Goal: Task Accomplishment & Management: Complete application form

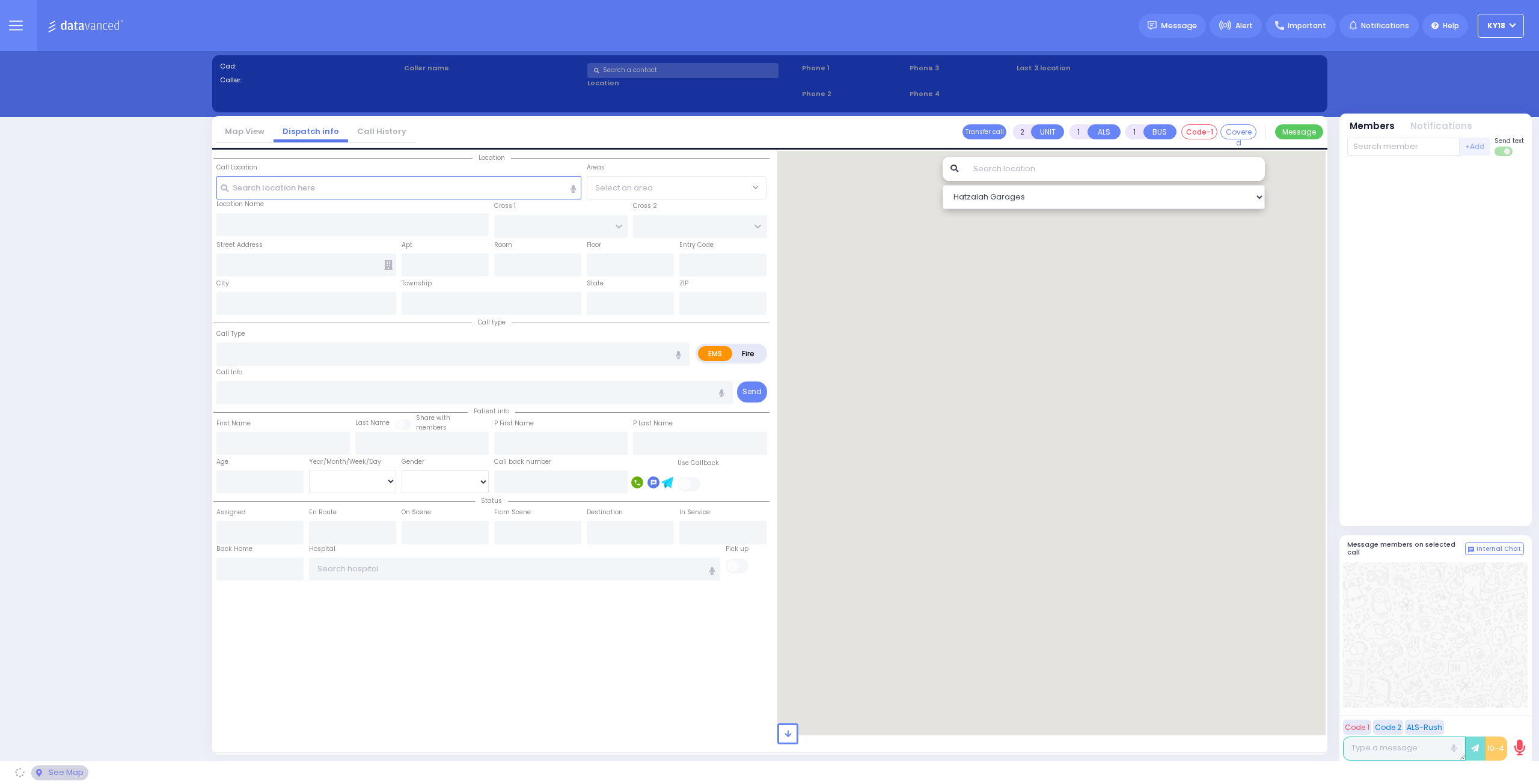
select select "4"
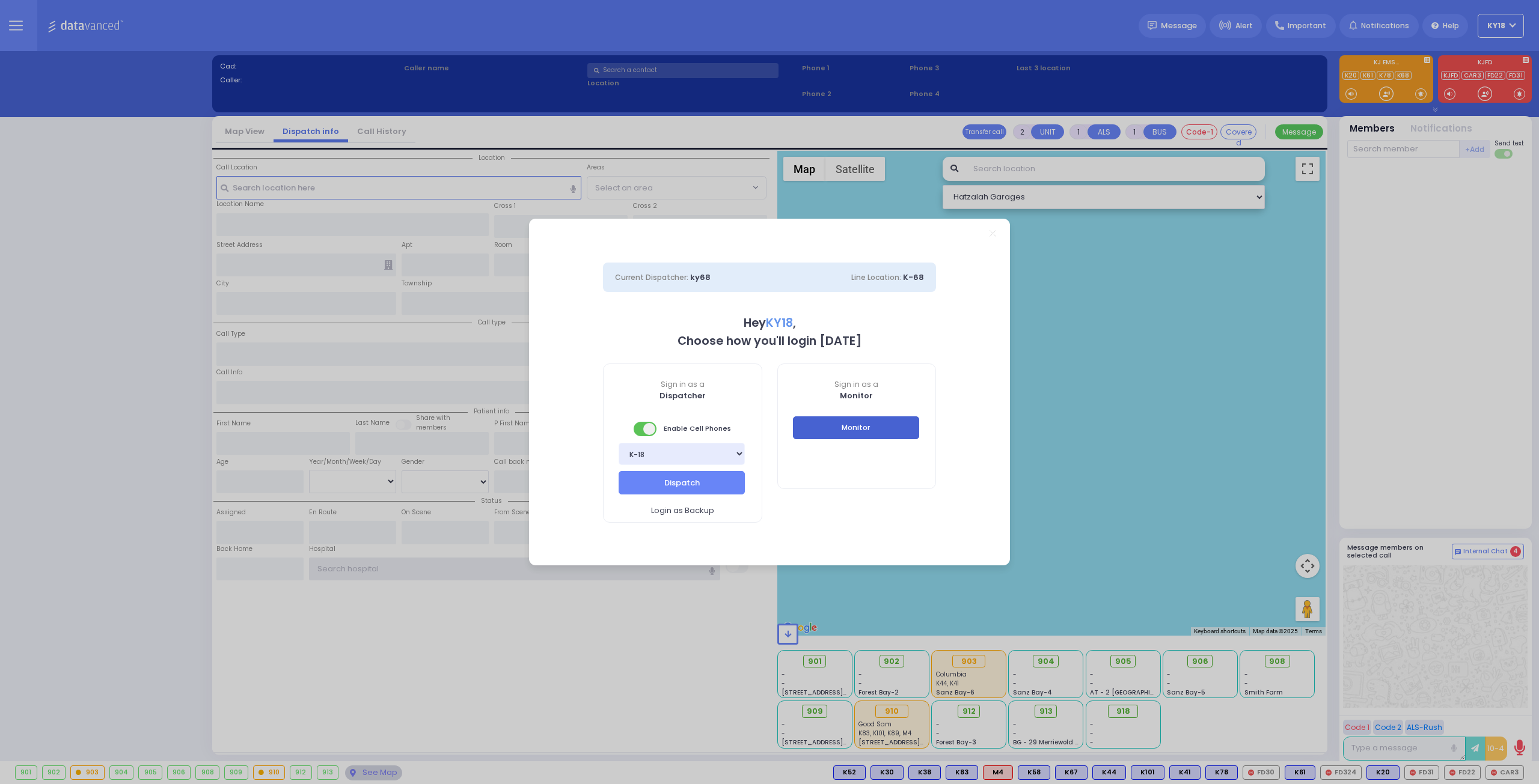
type input "ky18"
click at [869, 427] on button "Monitor" at bounding box center [856, 428] width 126 height 23
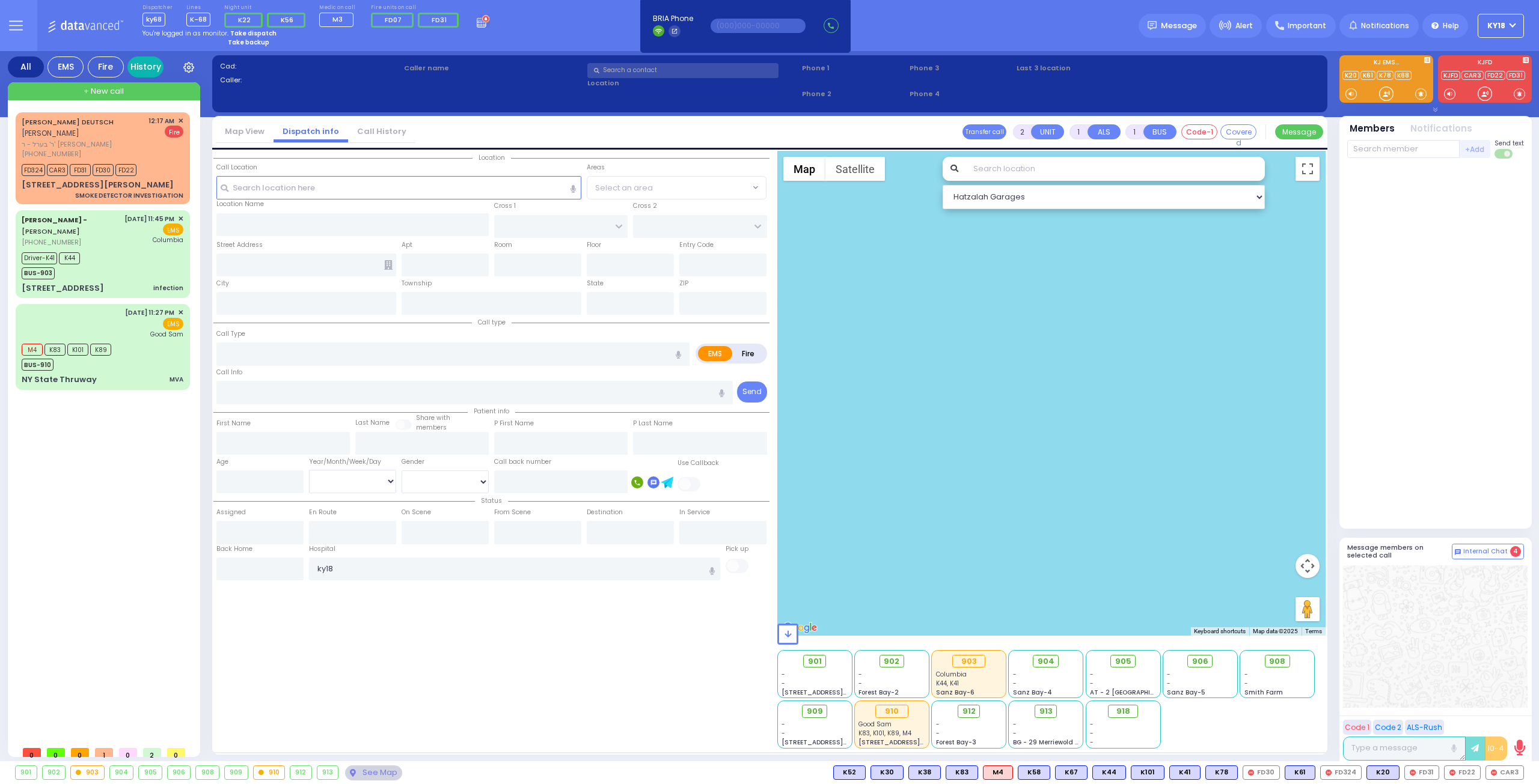
click at [144, 69] on link "History" at bounding box center [145, 67] width 36 height 21
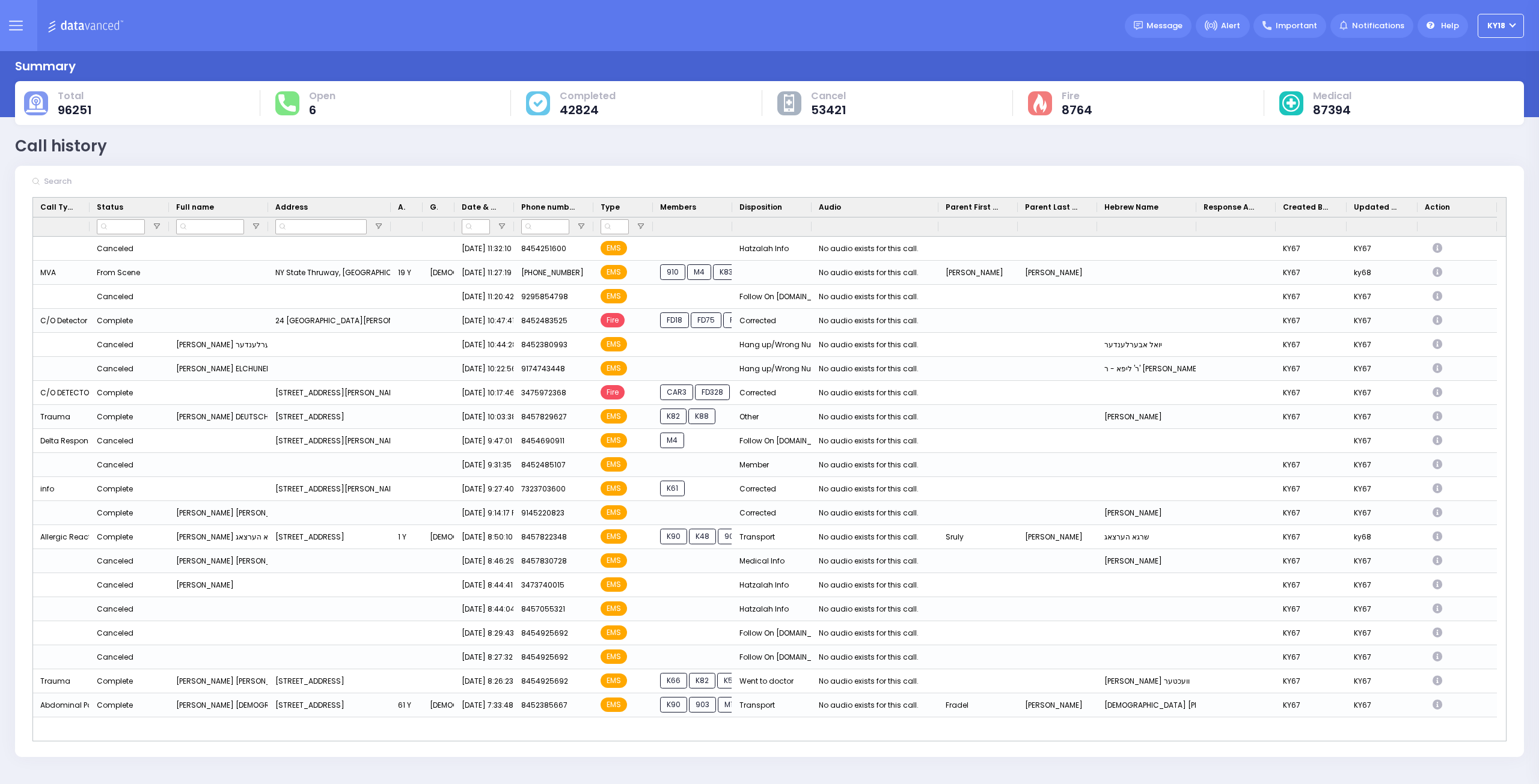
scroll to position [185, 0]
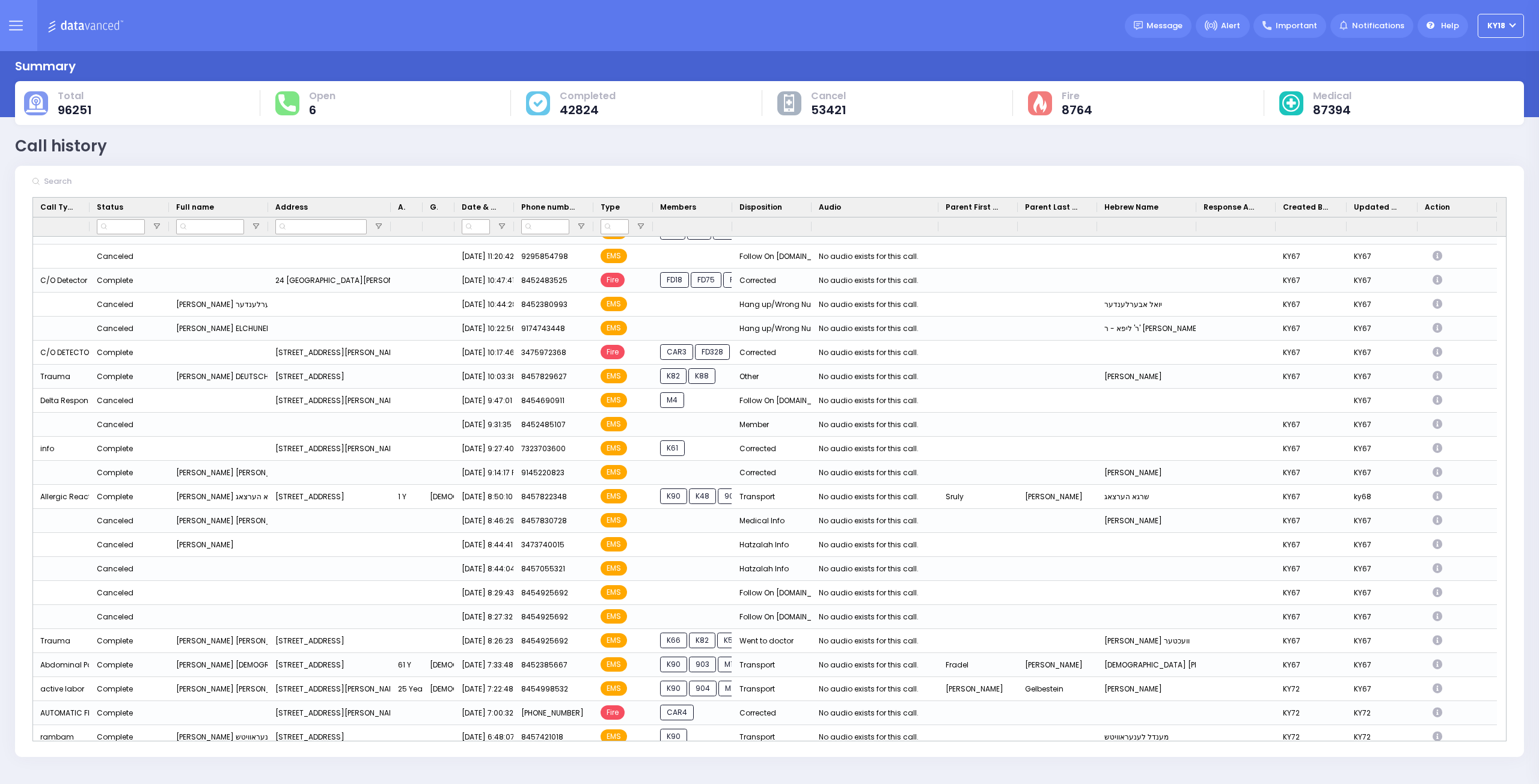
click at [1507, 737] on div "Drag here to set row groups Drag here to set column labels Call Type Status Ful…" at bounding box center [769, 476] width 1509 height 560
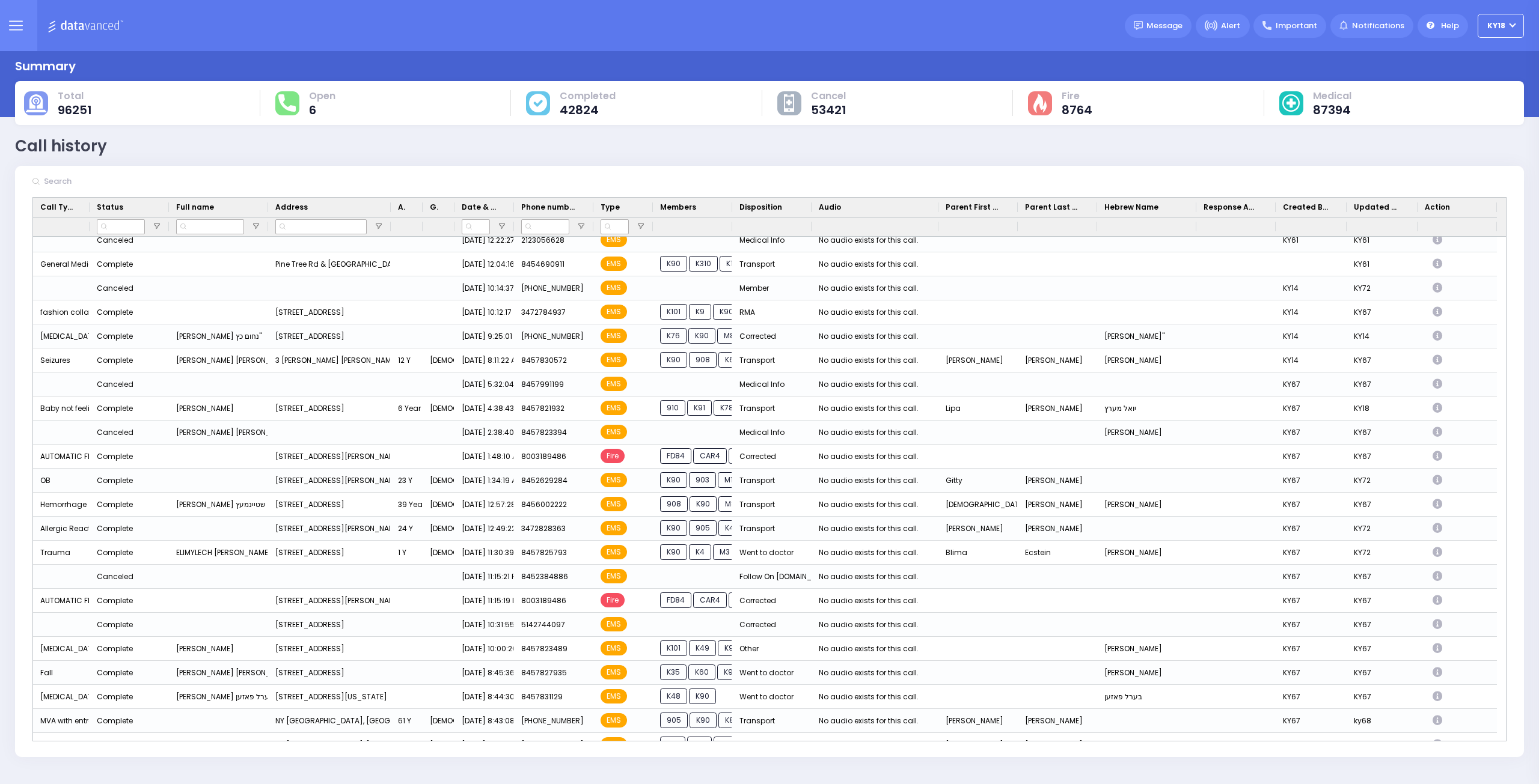
scroll to position [987, 0]
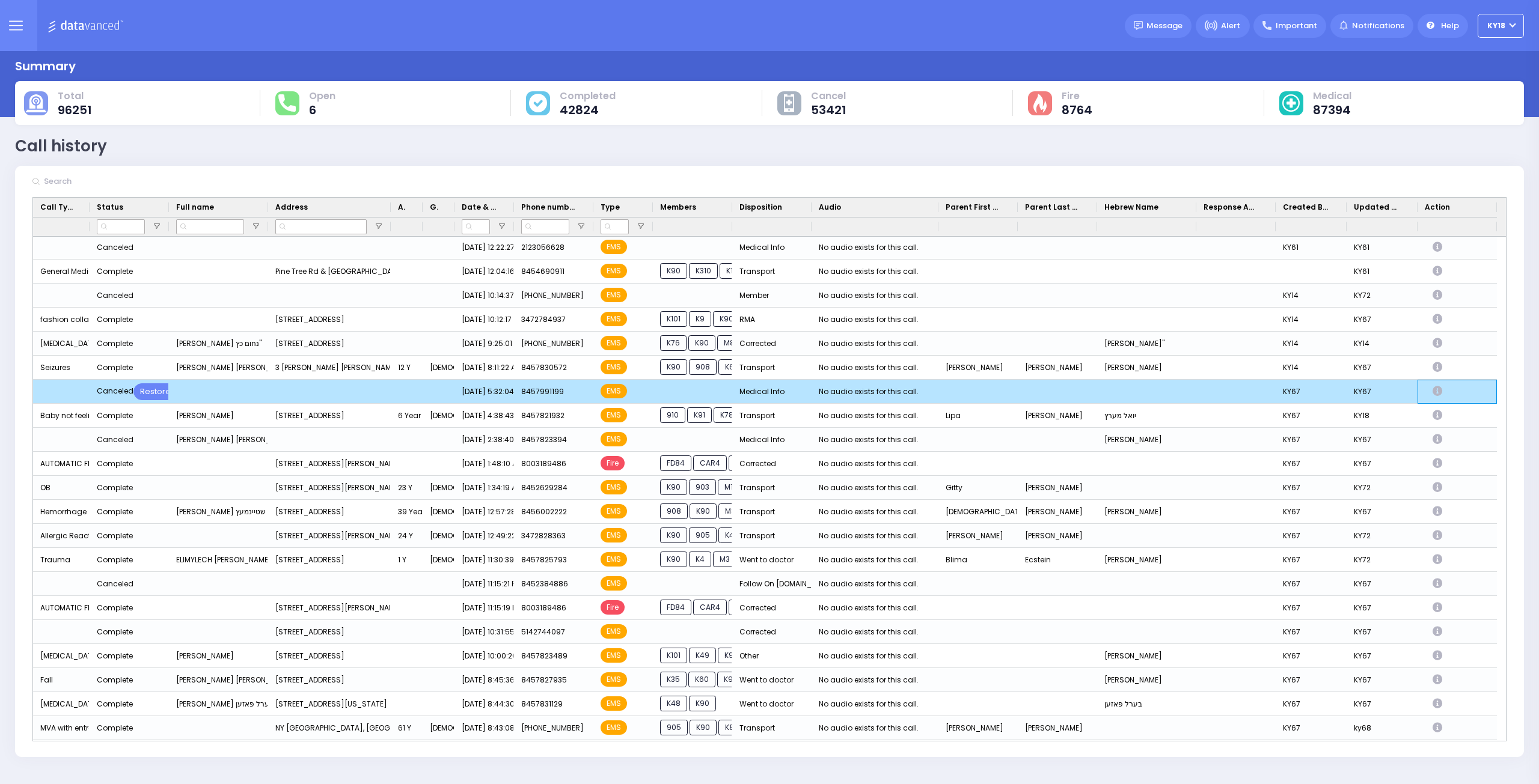
click at [1439, 390] on icon "Press SPACE to deselect this row." at bounding box center [1439, 391] width 13 height 10
select select
select select "Medical Info"
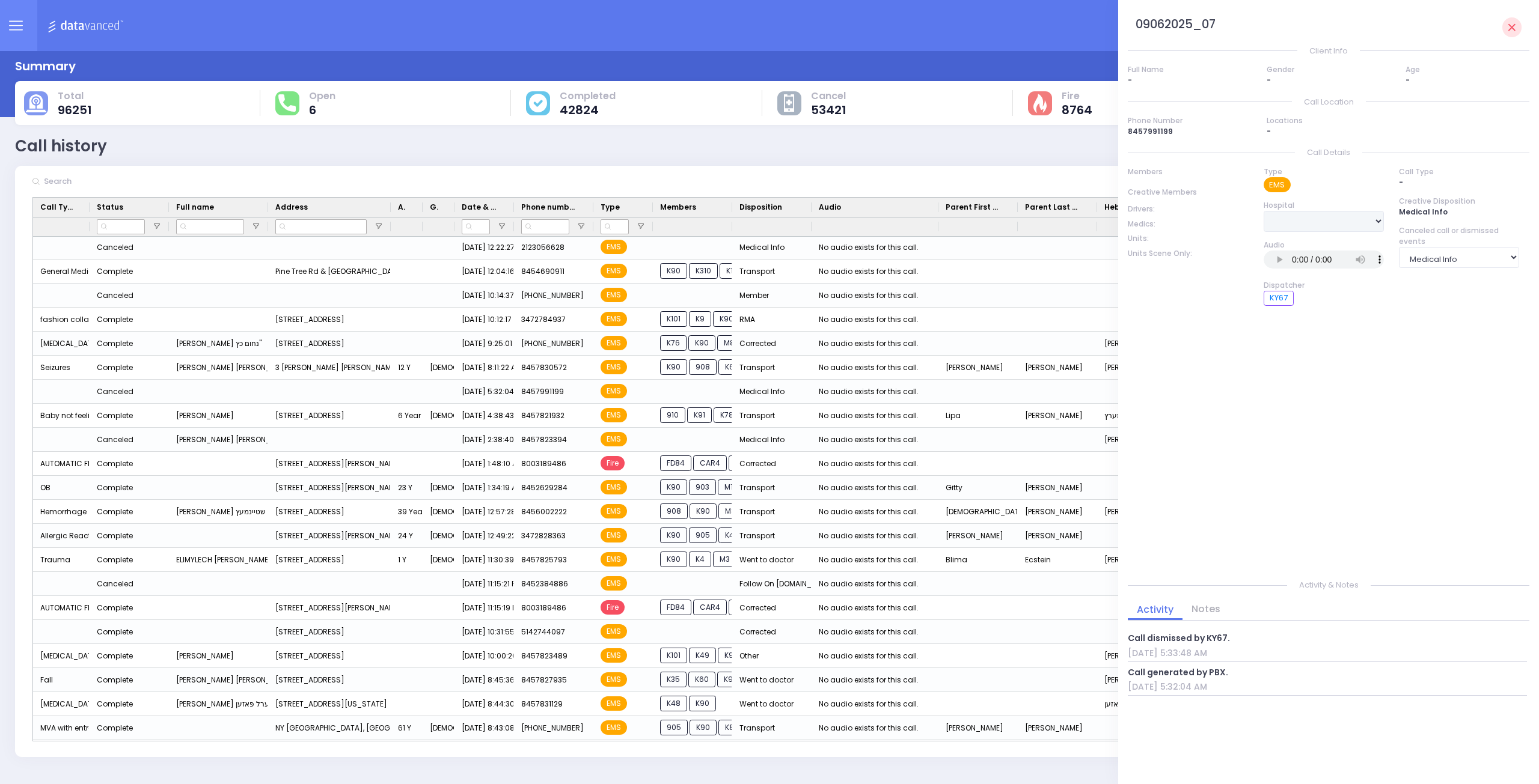
click at [68, 24] on img at bounding box center [87, 26] width 80 height 15
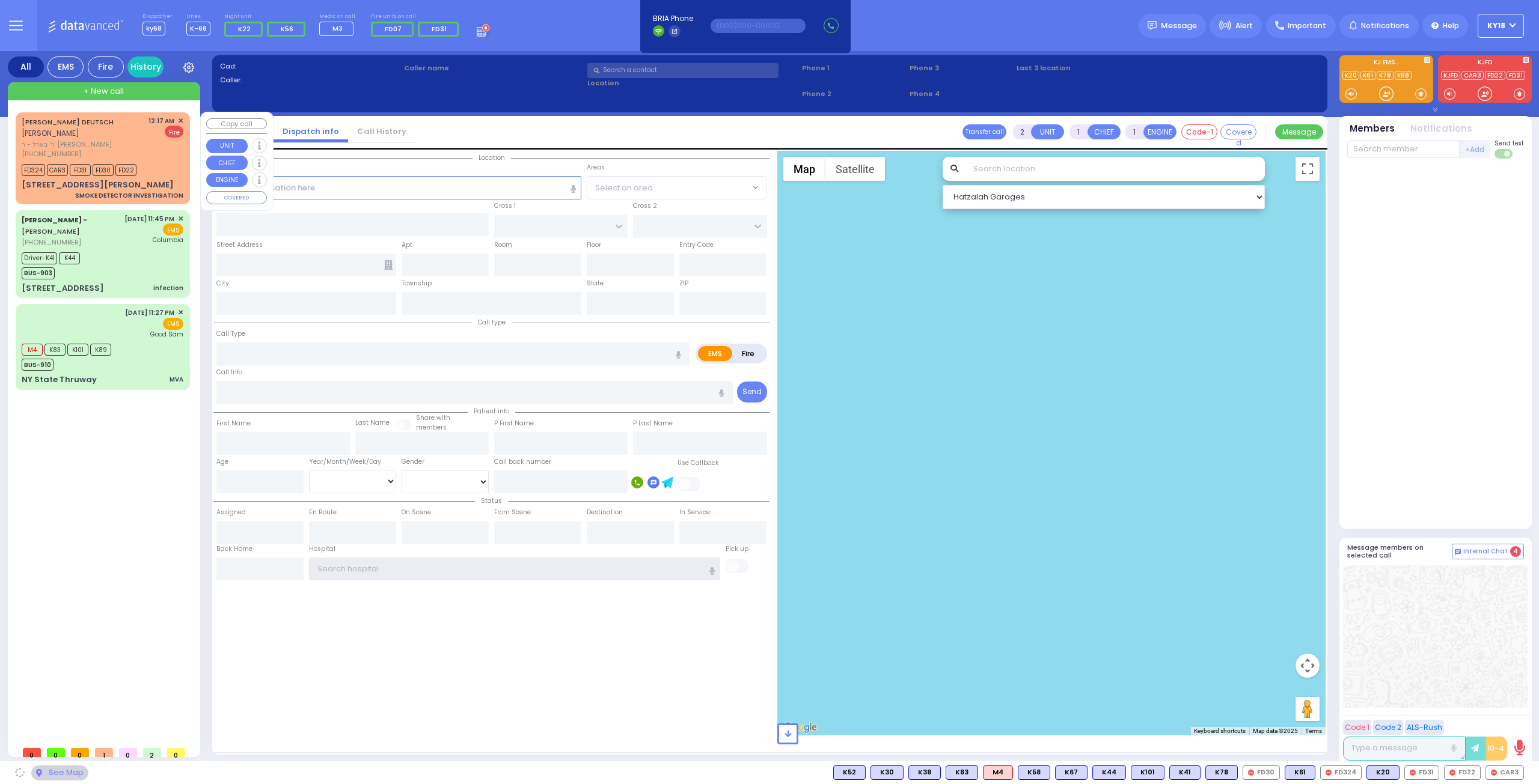
type input "ky18"
click at [156, 179] on div "17 D A WIEDER BLVD 001 SMOKE DETECTOR INVESTIGATION" at bounding box center [102, 190] width 162 height 21
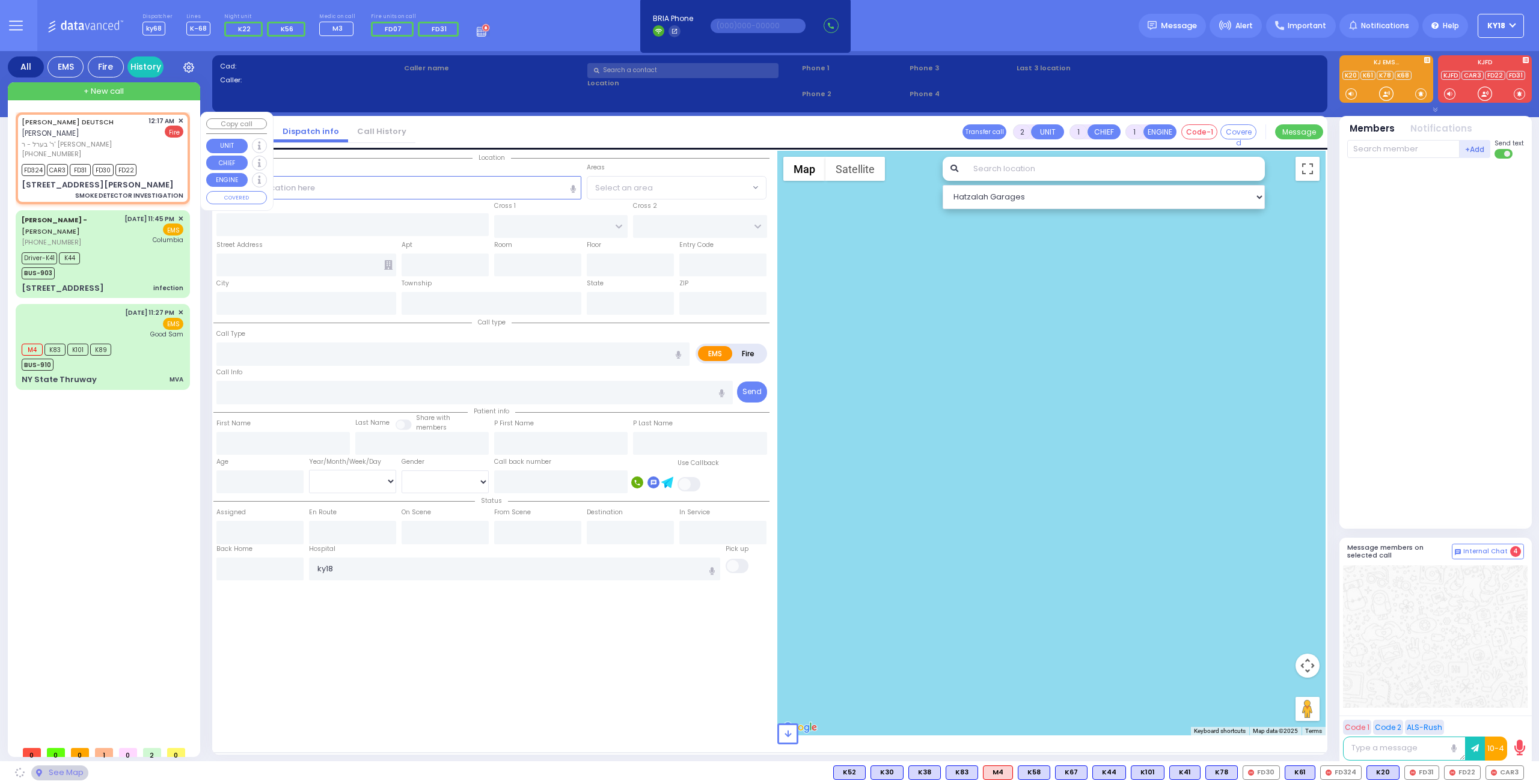
select select
type input "SMOKE DETECTOR INVESTIGATION"
radio input "false"
radio input "true"
type input "MORDCHE"
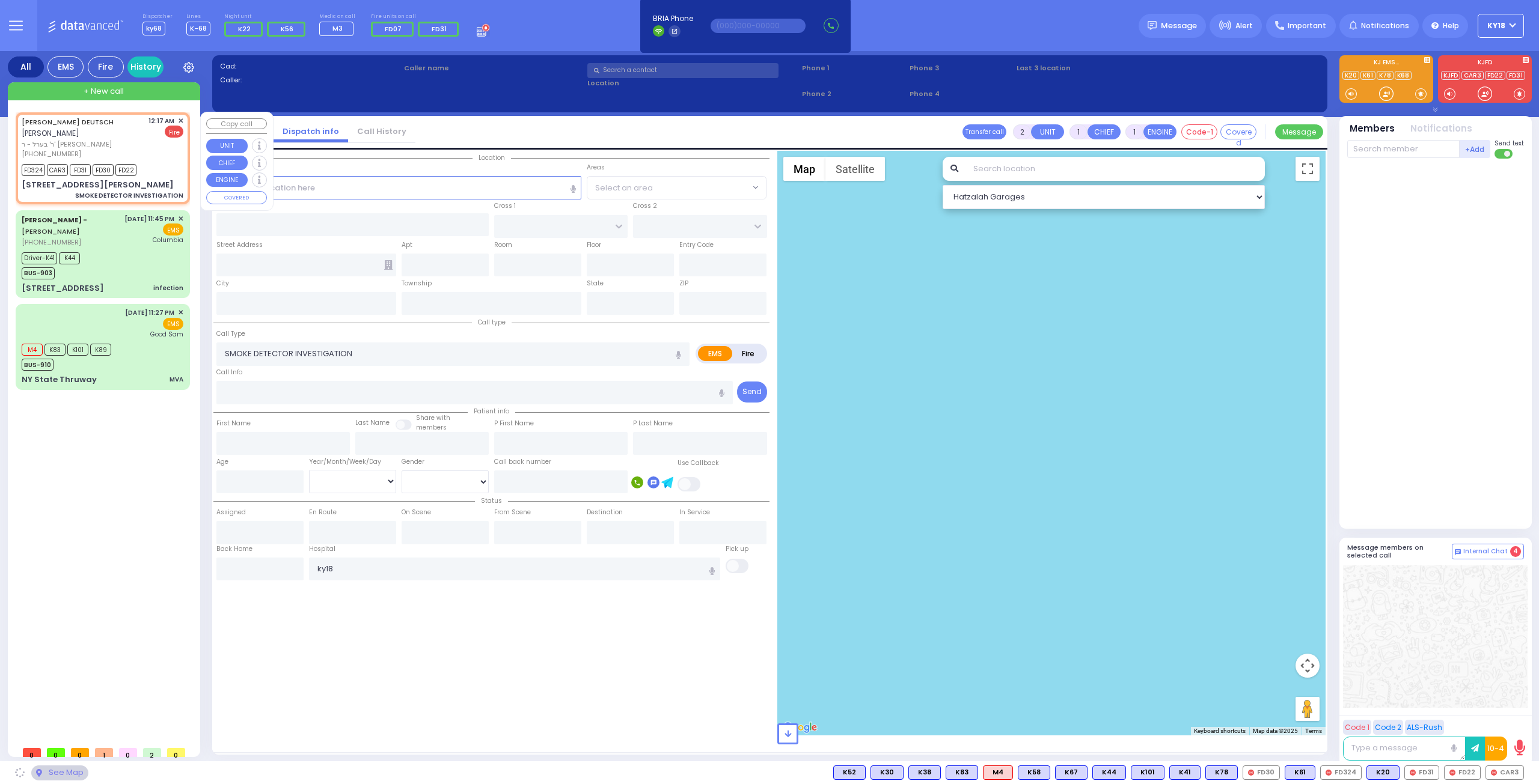
type input "DEUTSCH"
select select
type input "00:17"
type input "00:18"
select select "Hatzalah Garages"
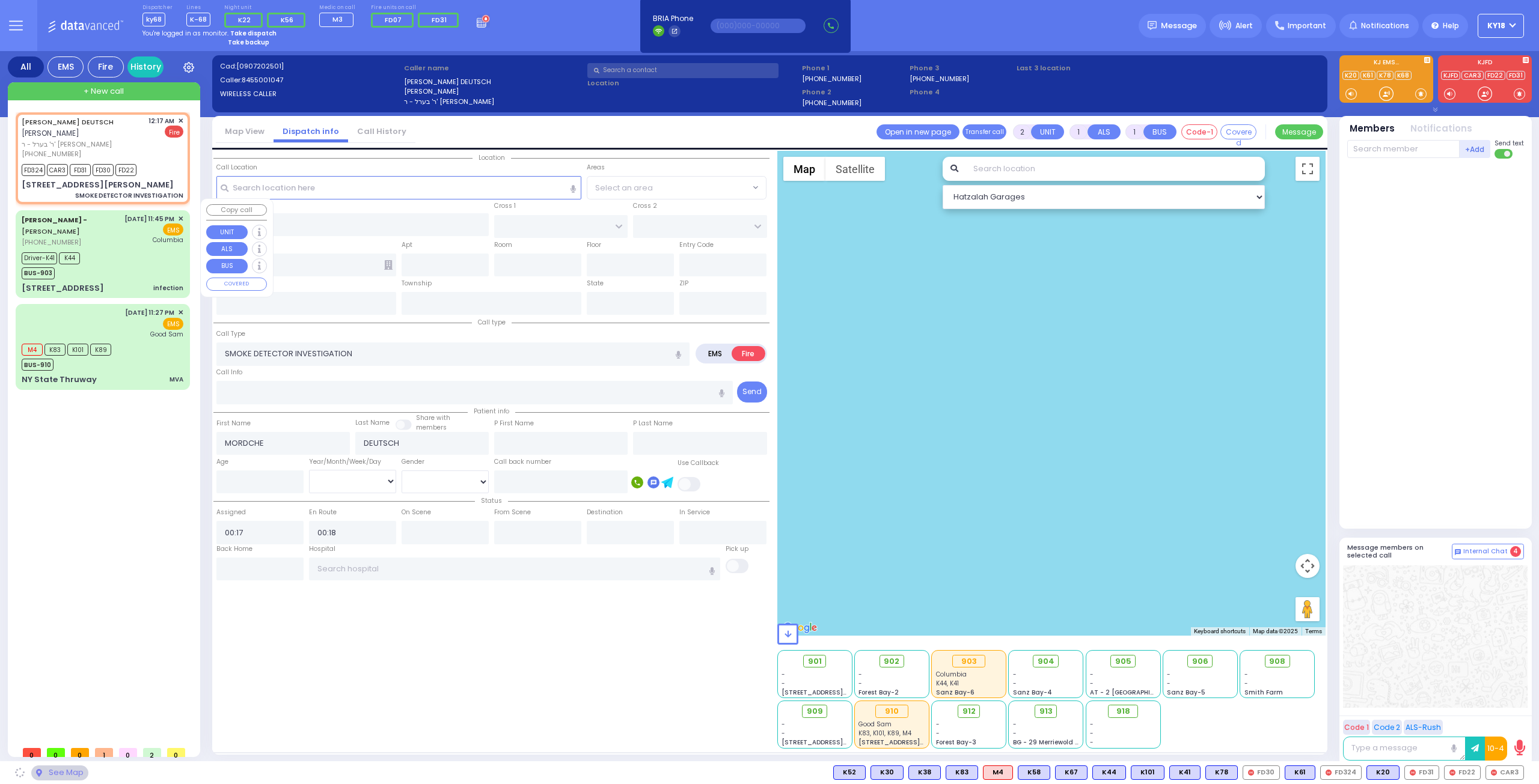
type input "NORTH MAIN ST"
type input "BROOKS AVE"
type input "17 D A WIEDER BLVD"
type input "001"
type input "Monroe"
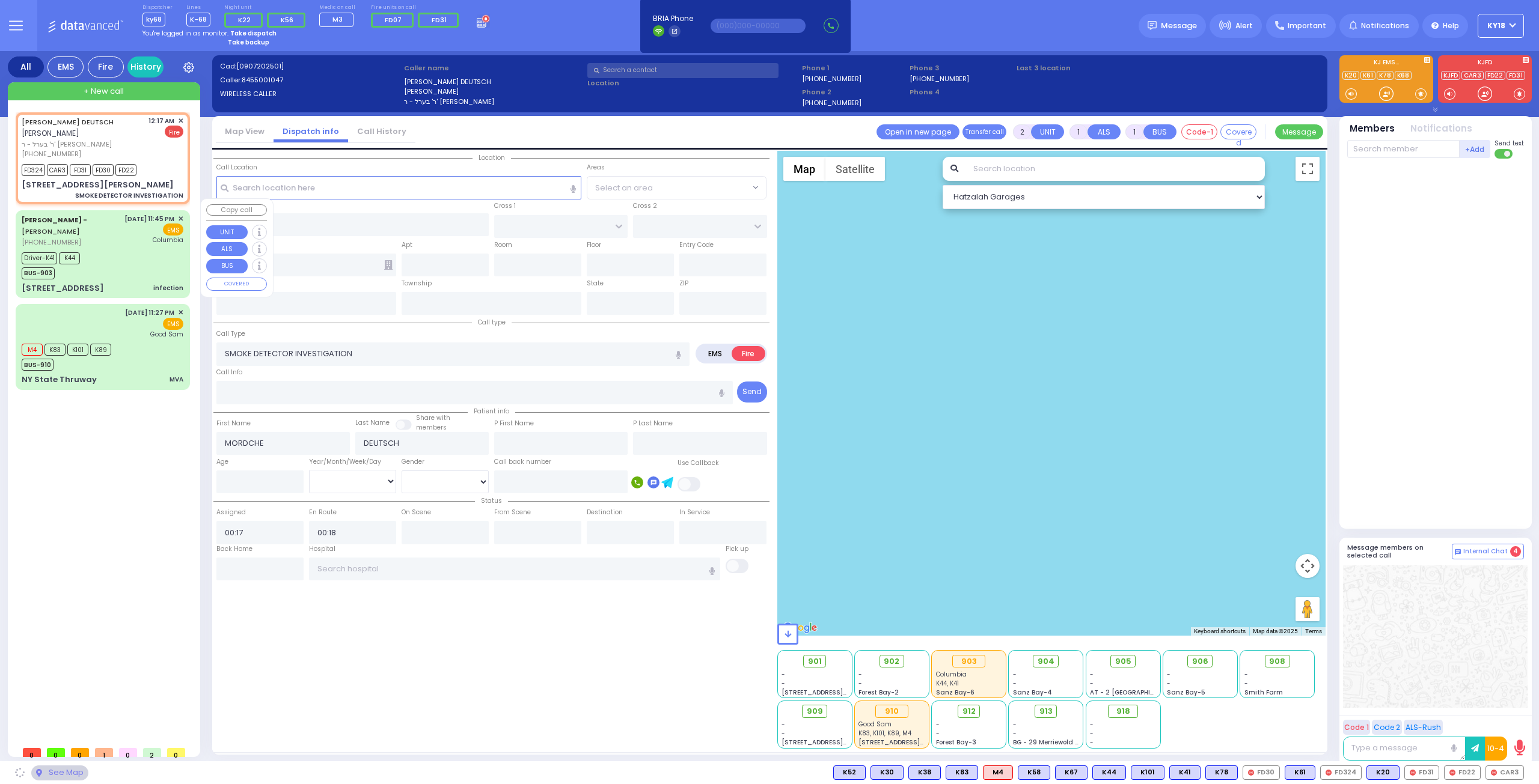
type input "New York"
type input "10950"
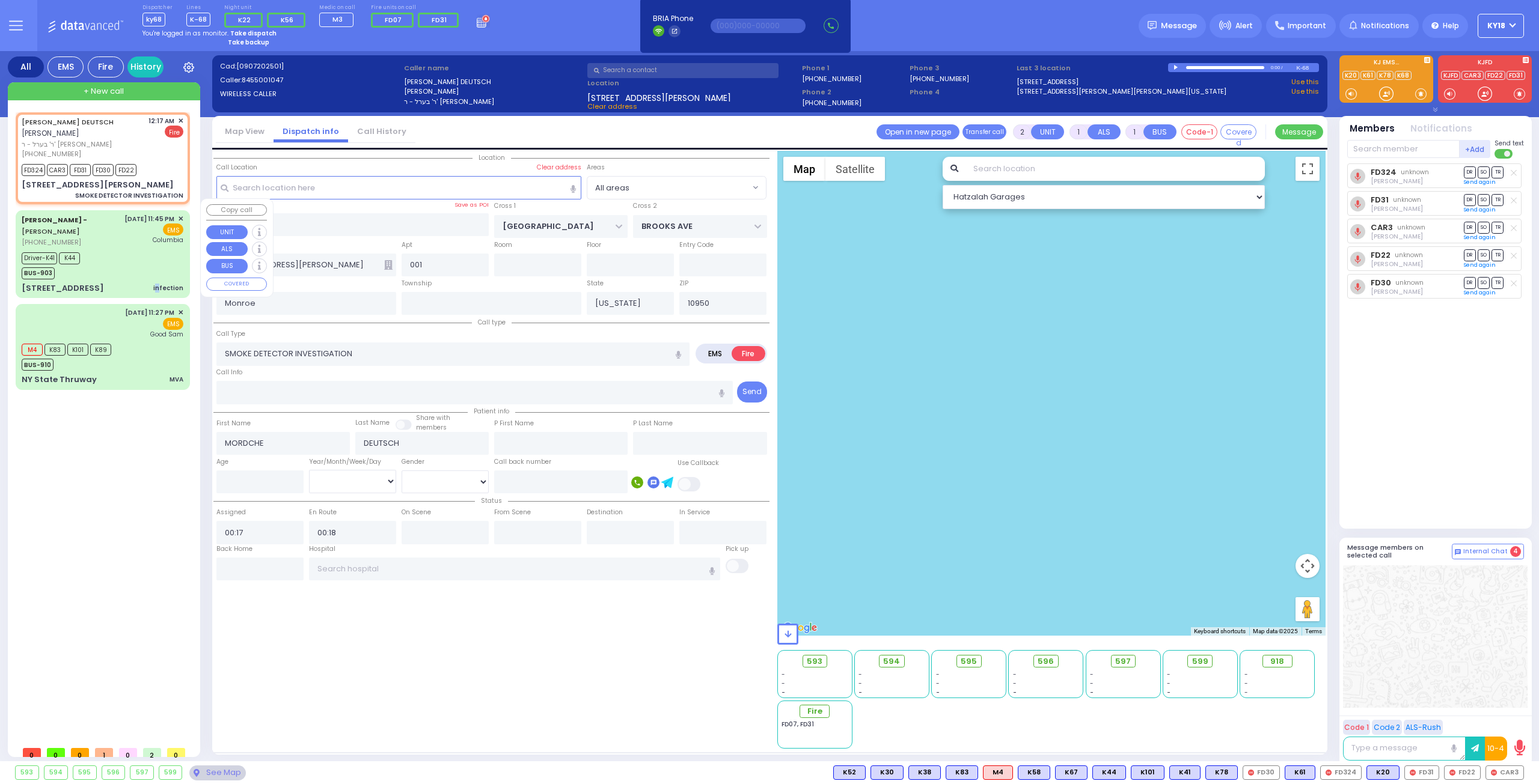
click at [159, 269] on div "Dr. Markowitz - ZelCare - ZELENKO VLADIMI (845) 782-0000 9/6/2025 11:45 PM ✕ EM…" at bounding box center [103, 254] width 169 height 84
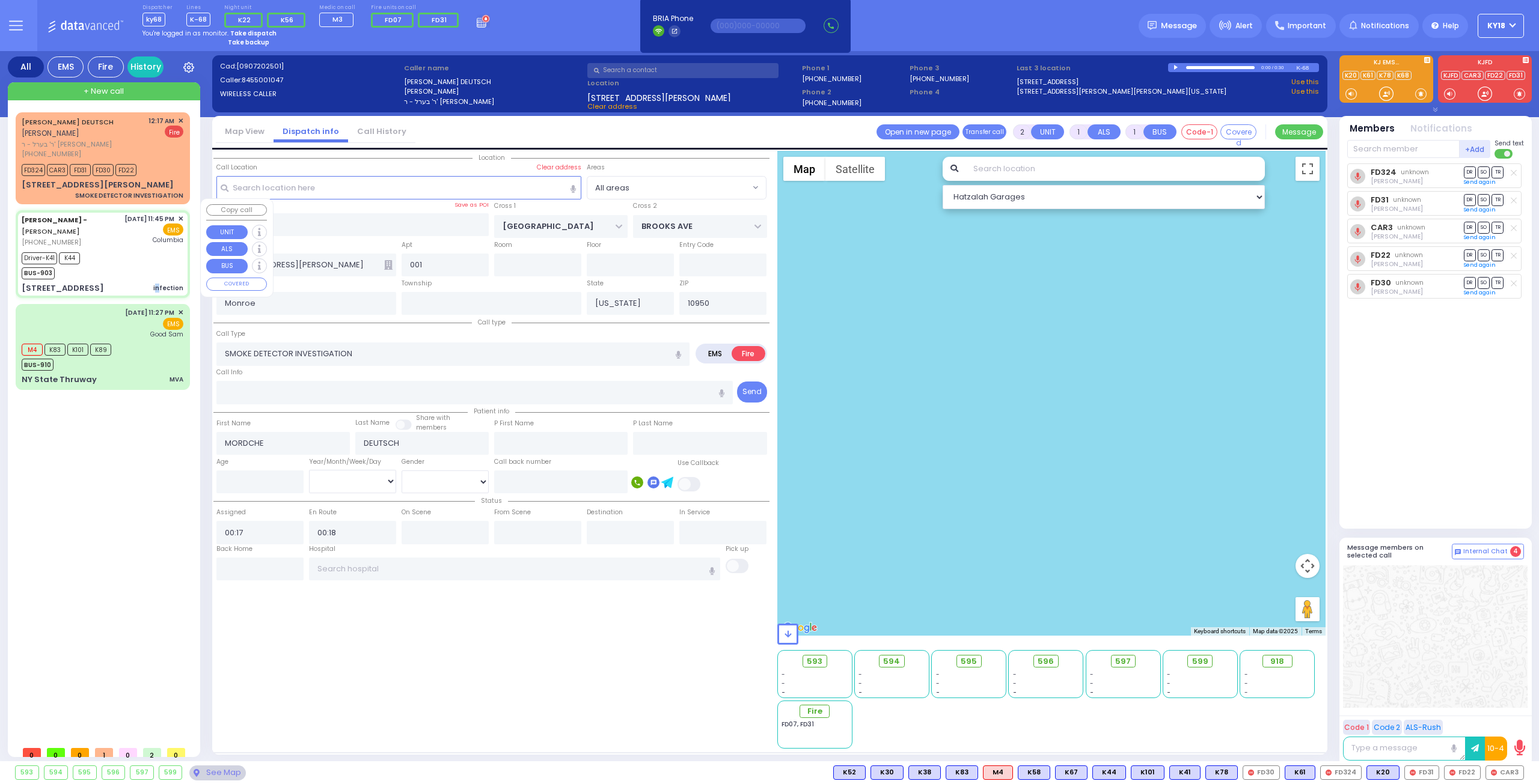
type input "6"
select select
type input "infection"
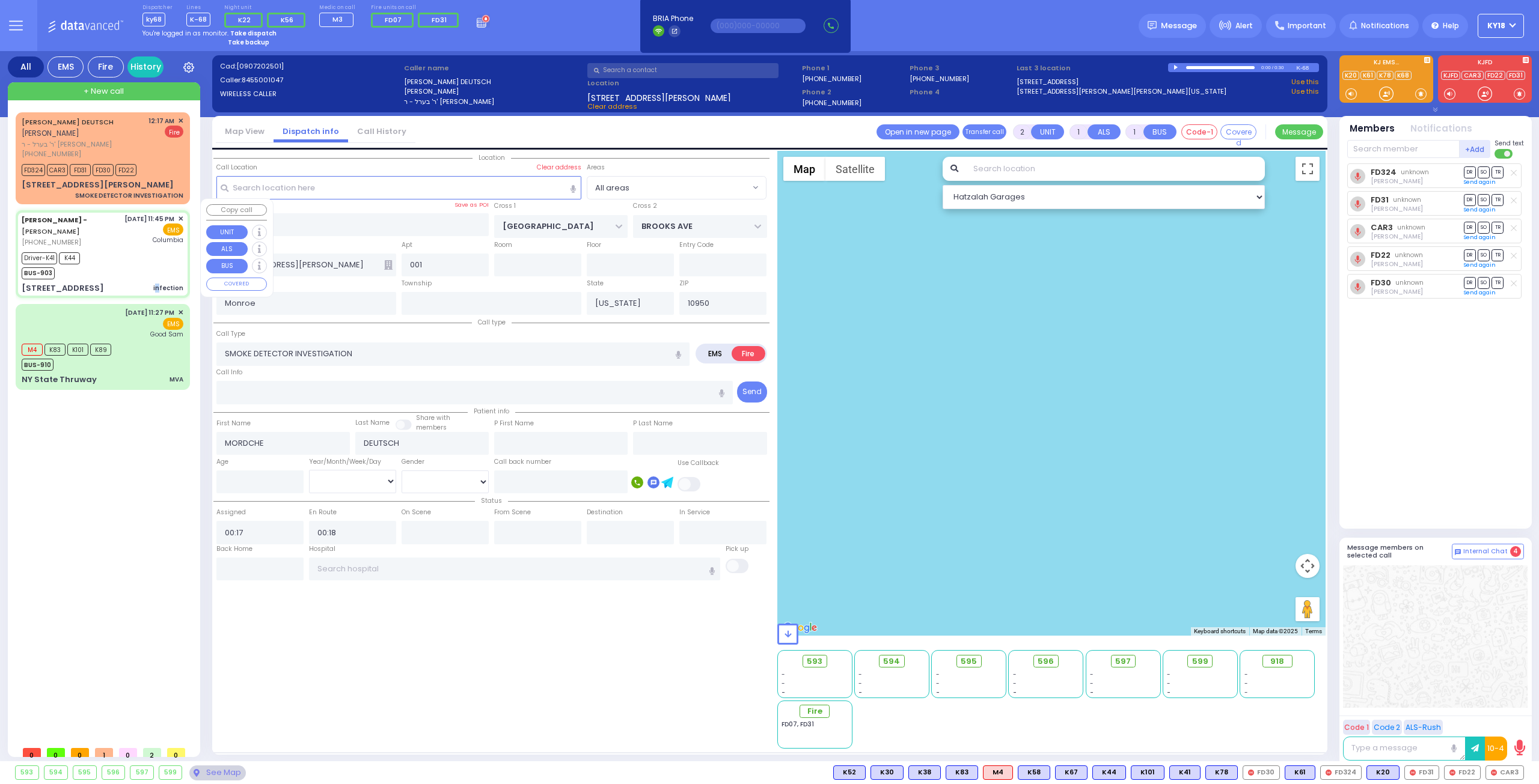
radio input "true"
type input "[PERSON_NAME]"
type input "2"
select select "Year"
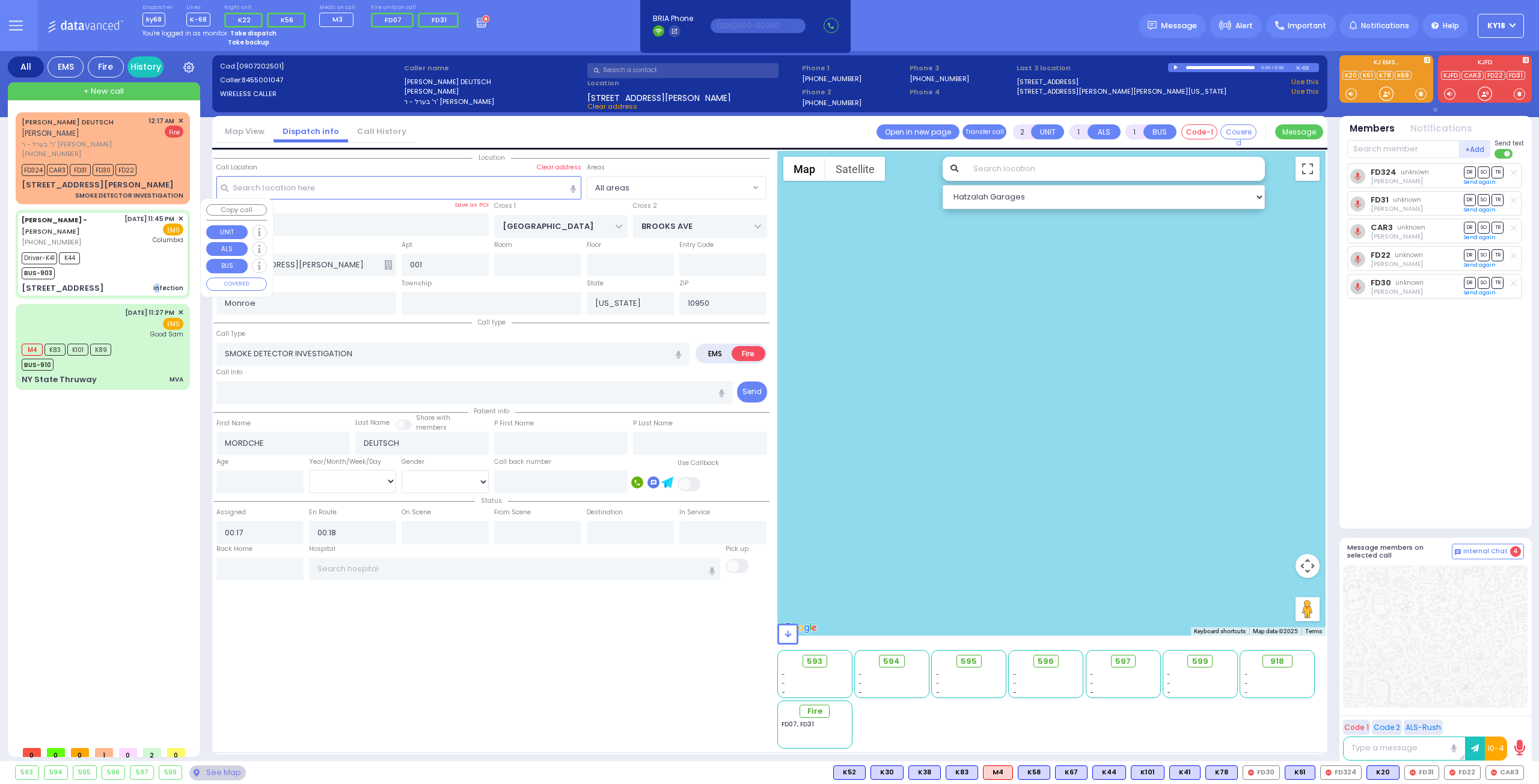
select select "[DEMOGRAPHIC_DATA]"
type input "23:45"
type input "23:49"
type input "23:50"
type input "00:10"
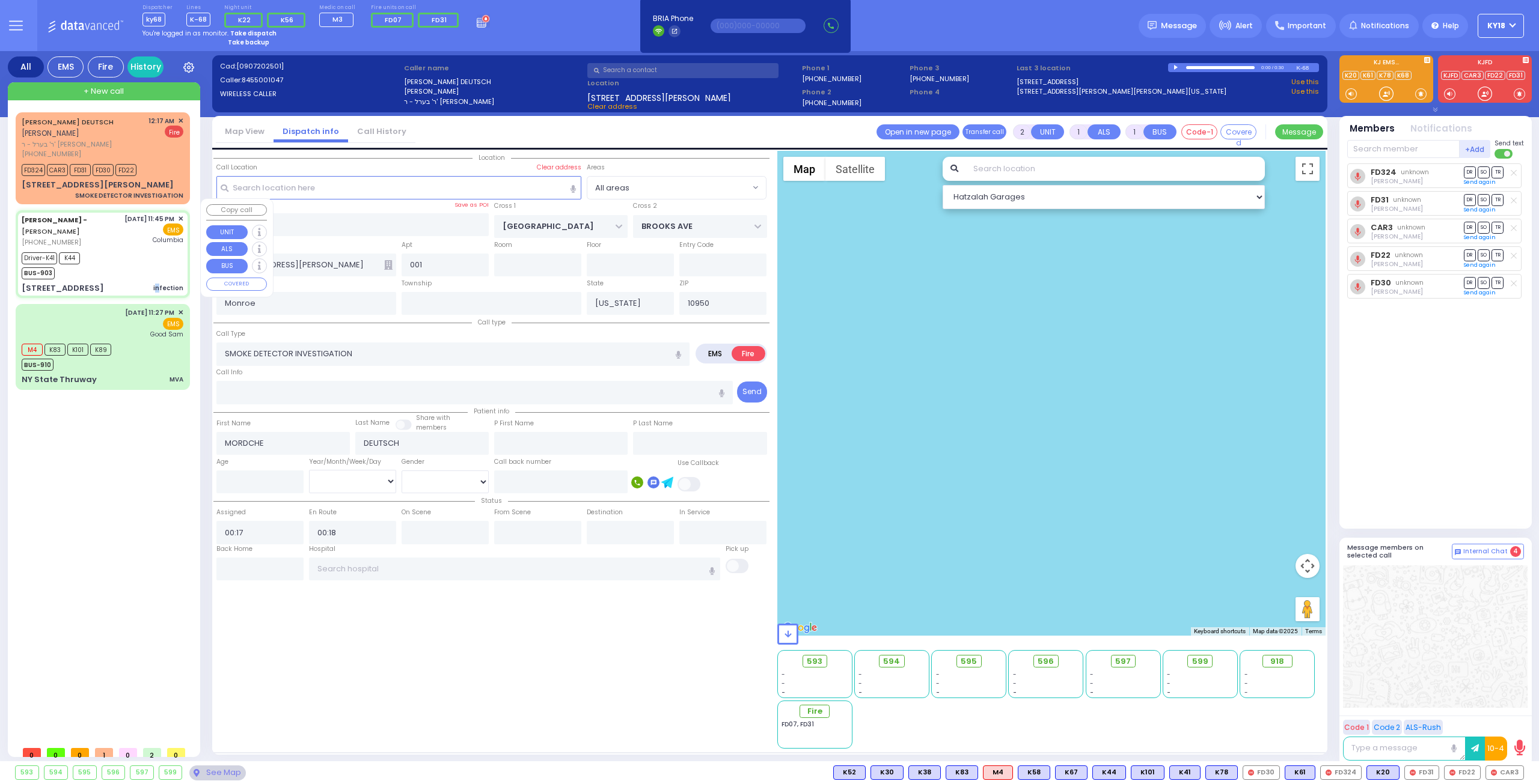
type input "[US_STATE][GEOGRAPHIC_DATA]- [GEOGRAPHIC_DATA]"
type input "3 Hamaspik Way"
type input "011"
type input "Kiryas Joel"
select select "Hatzalah Garages"
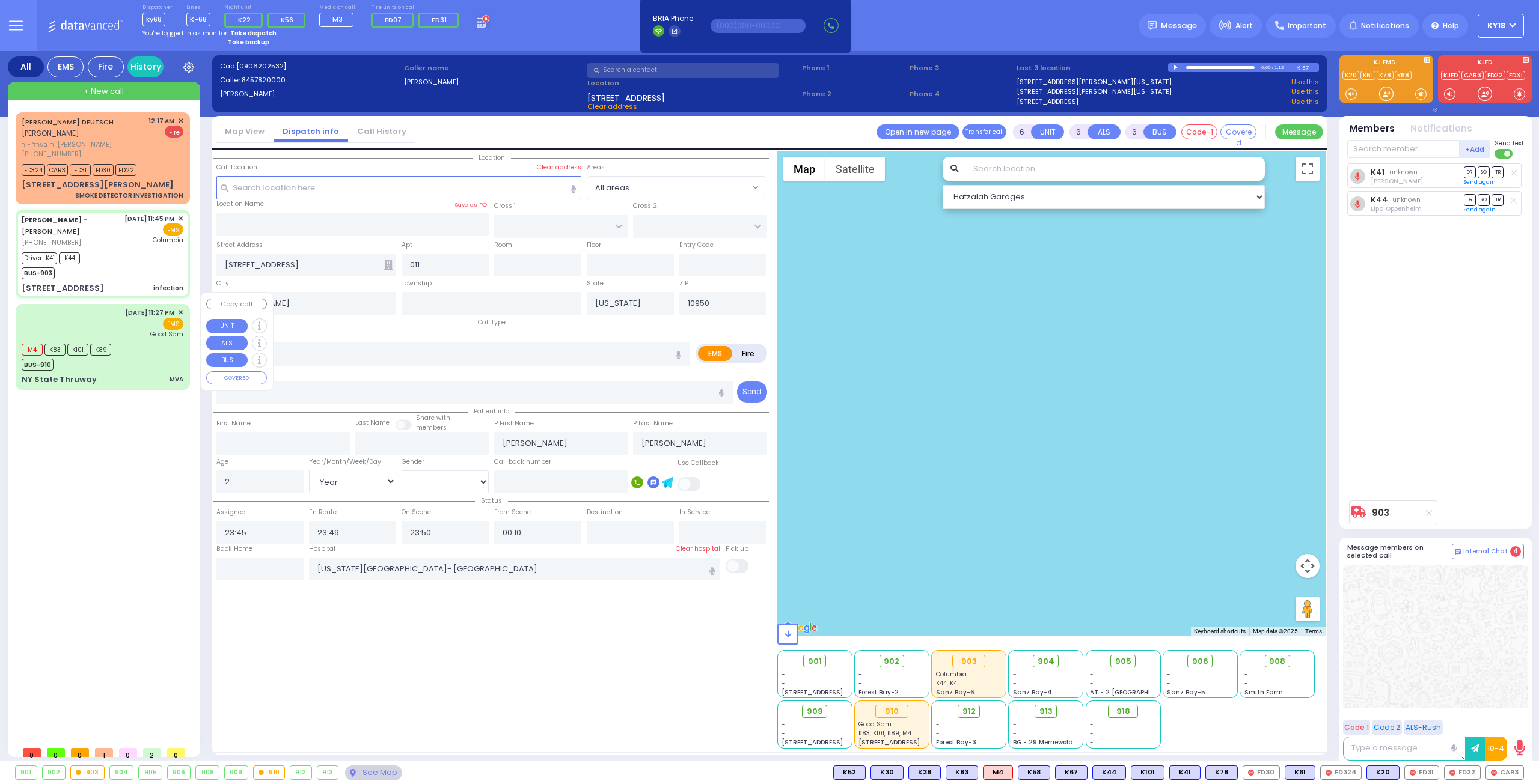
click at [136, 330] on div "Good Sam" at bounding box center [155, 334] width 59 height 9
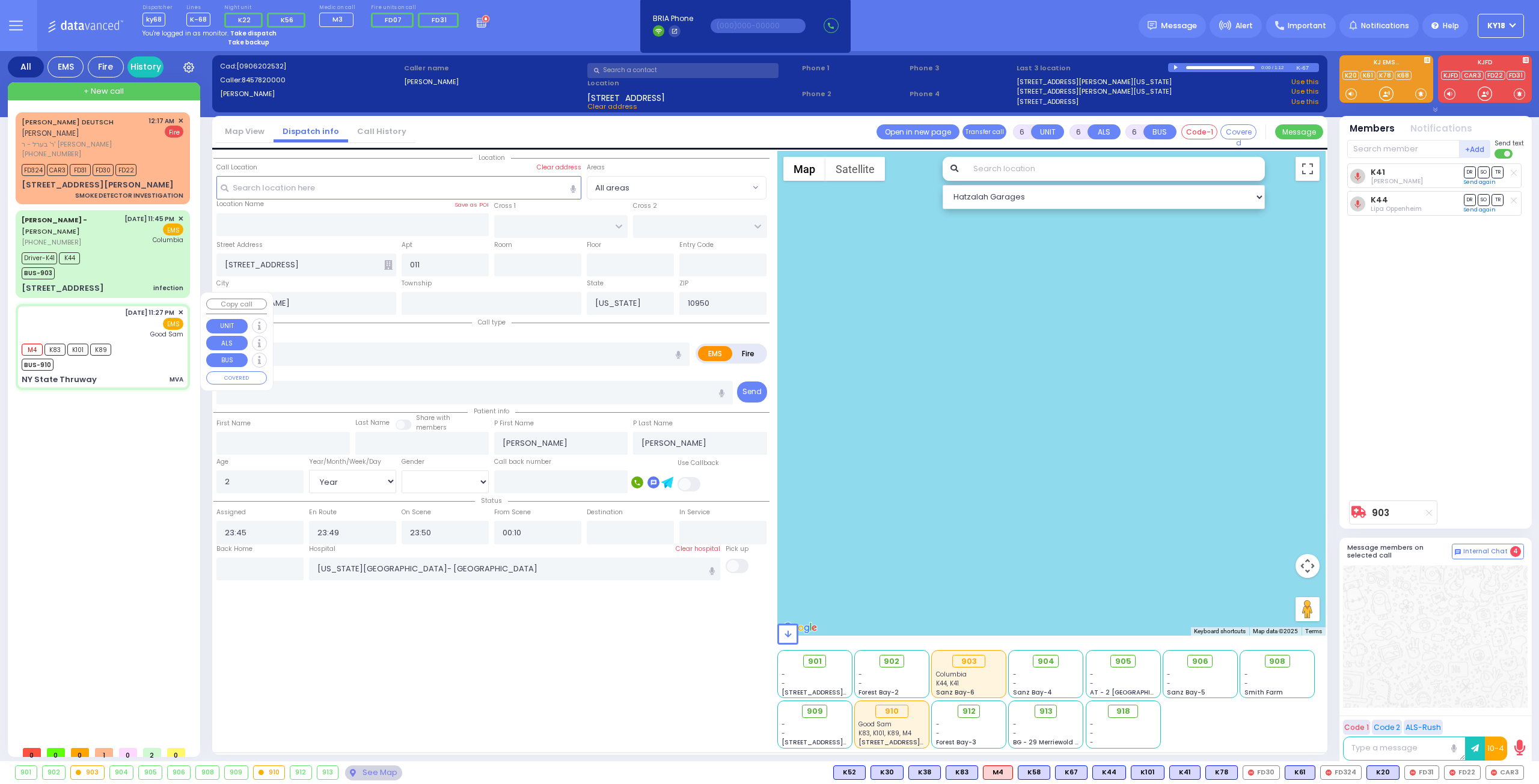
select select
type input "MVA"
radio input "true"
type input "[PERSON_NAME]"
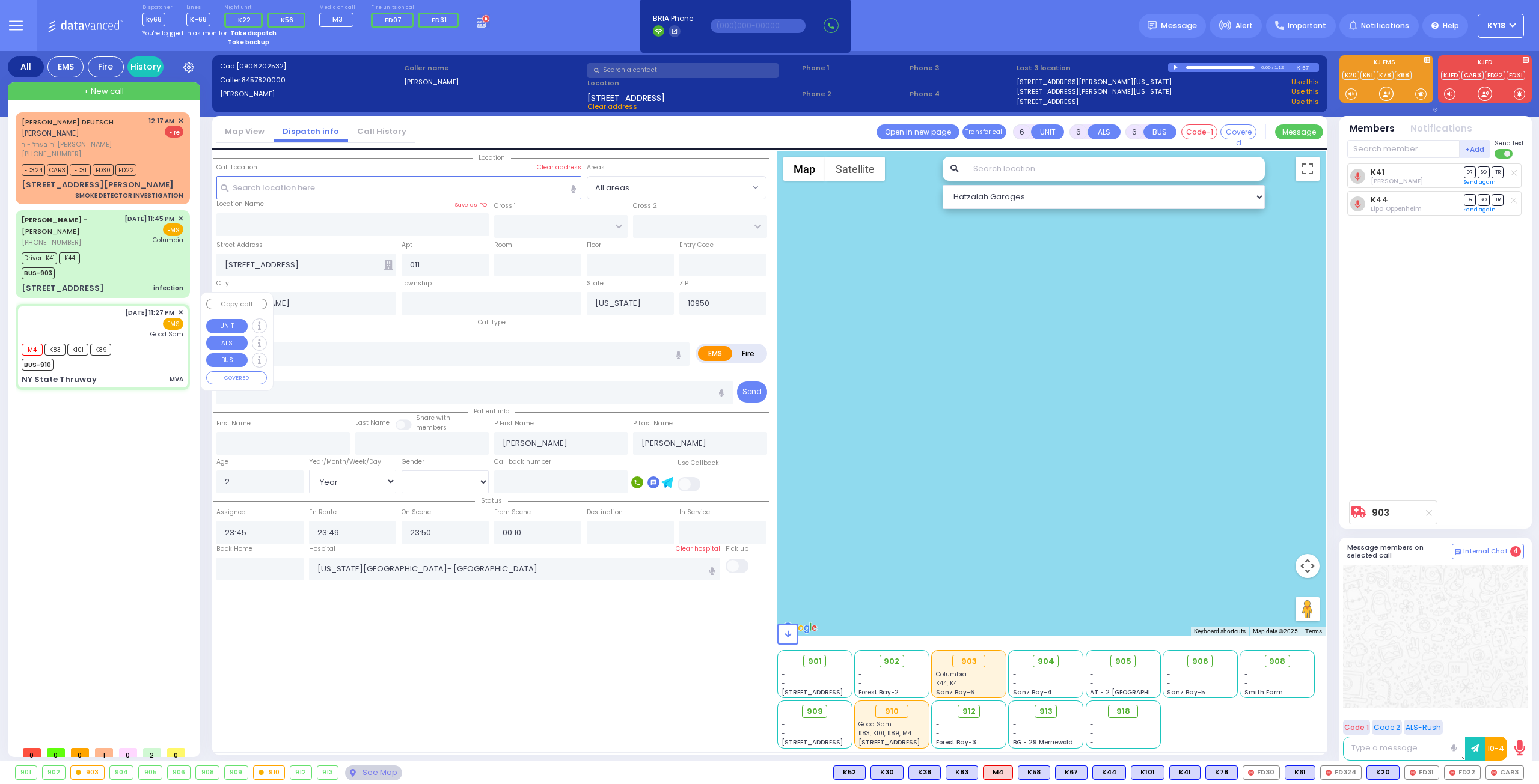
type input "19"
select select "Year"
select select "[DEMOGRAPHIC_DATA]"
type input "23:27"
type input "23:28"
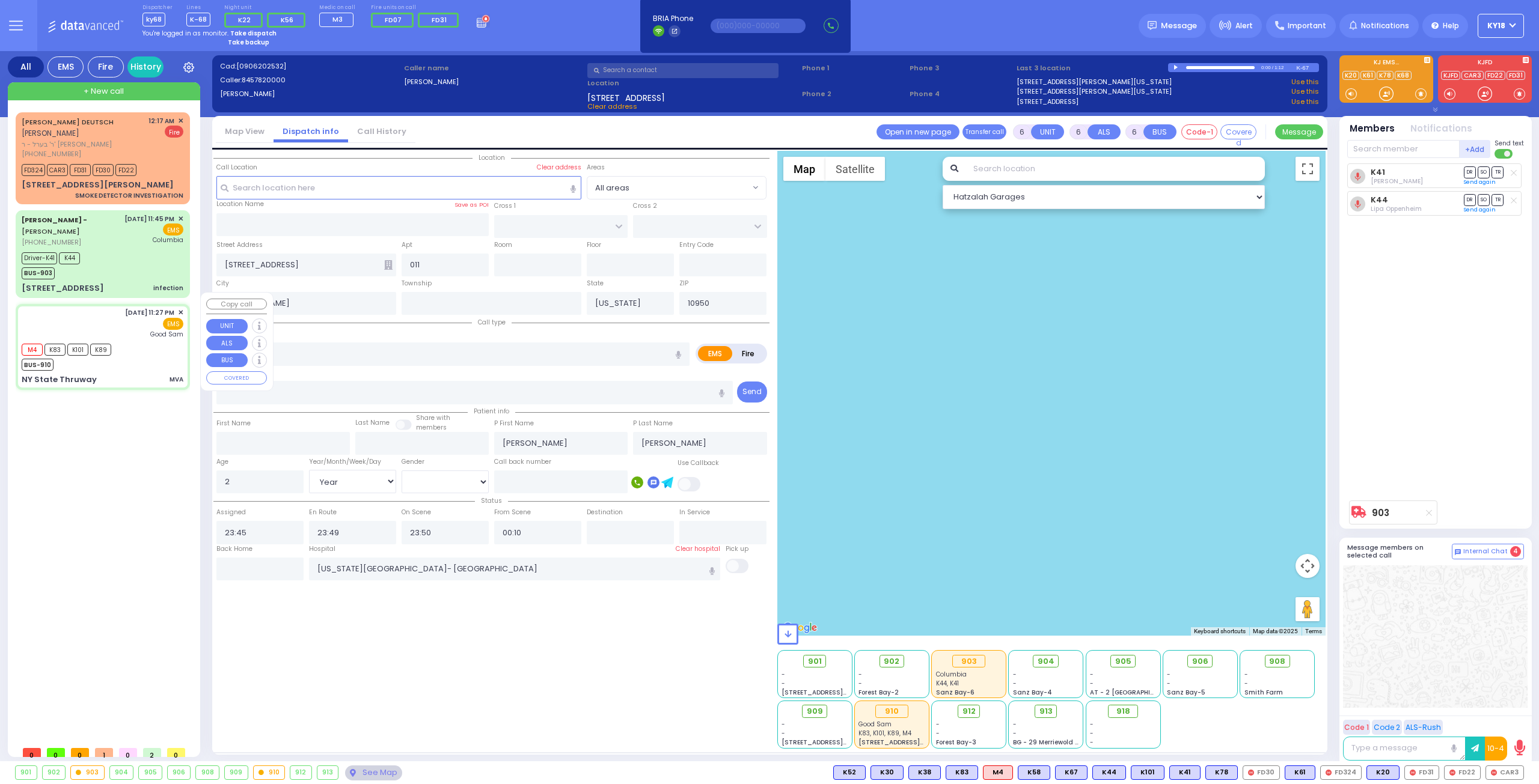
type input "23:38"
type input "23:59"
type input "00:20"
type input "[GEOGRAPHIC_DATA]"
select select "Hatzalah Garages"
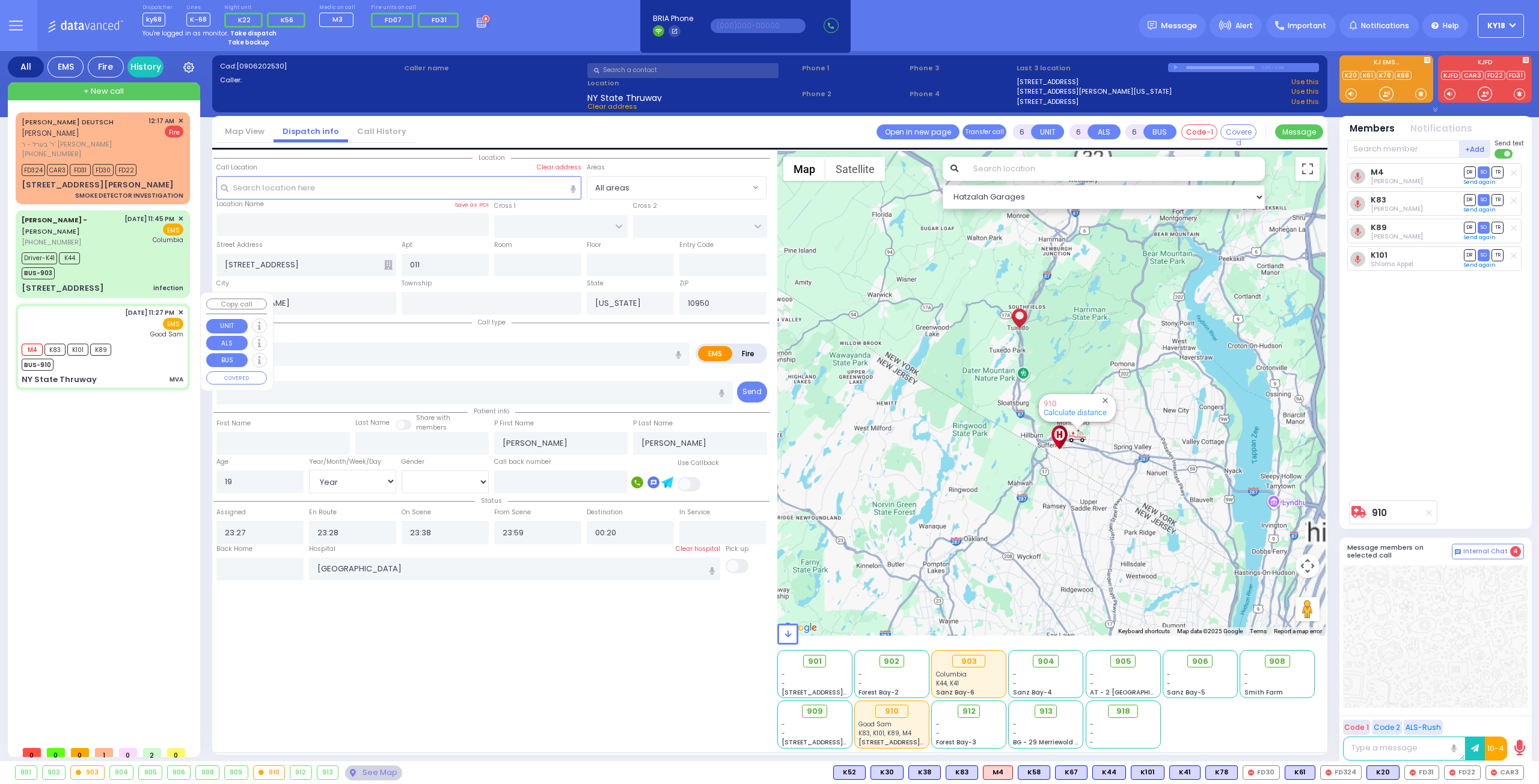
type input "NY State Thruway"
type input "Tuxedo Park"
type input "10987"
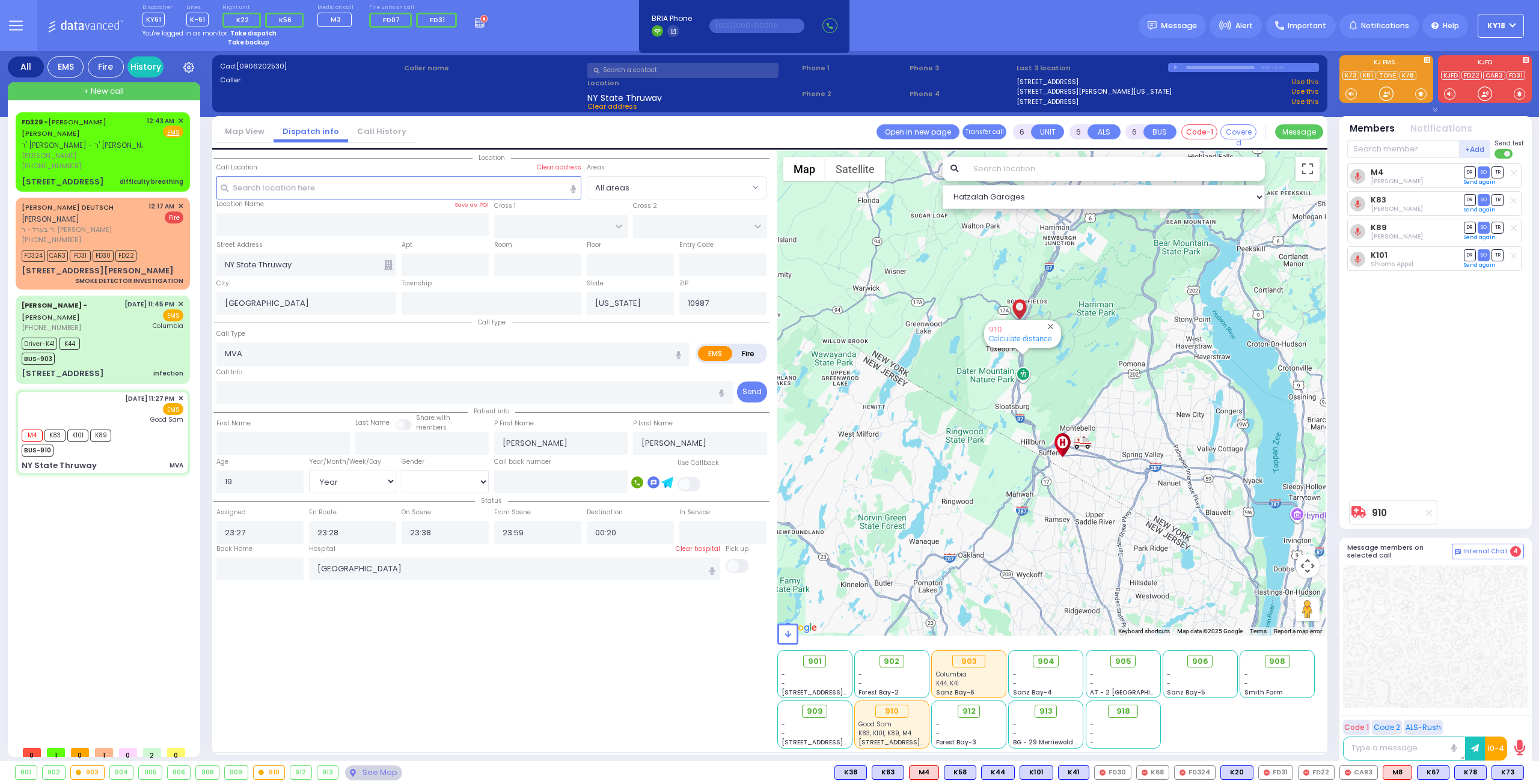
select select
radio input "true"
select select "Year"
select select "[DEMOGRAPHIC_DATA]"
select select
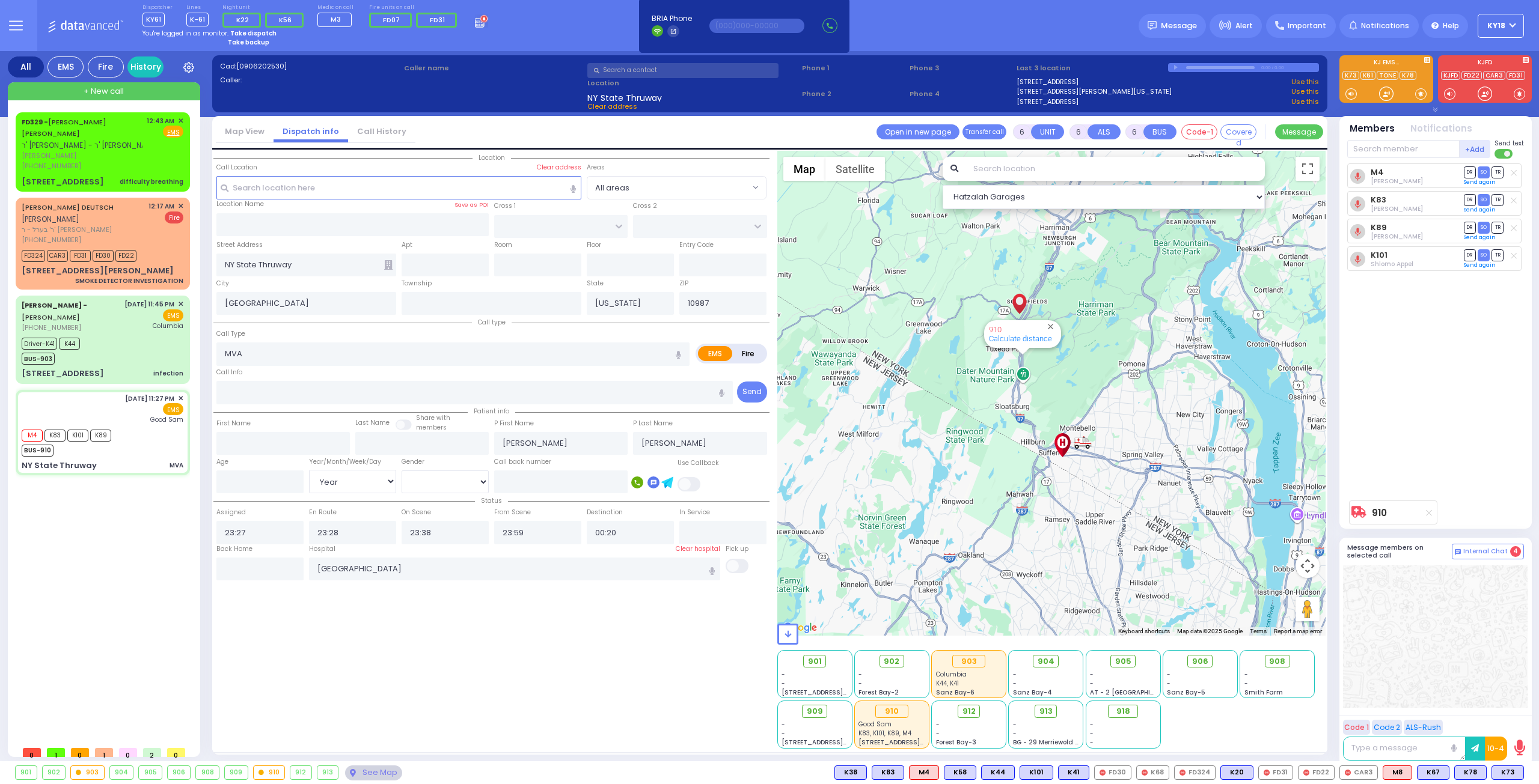
radio input "true"
select select "Year"
select select "[DEMOGRAPHIC_DATA]"
select select
radio input "true"
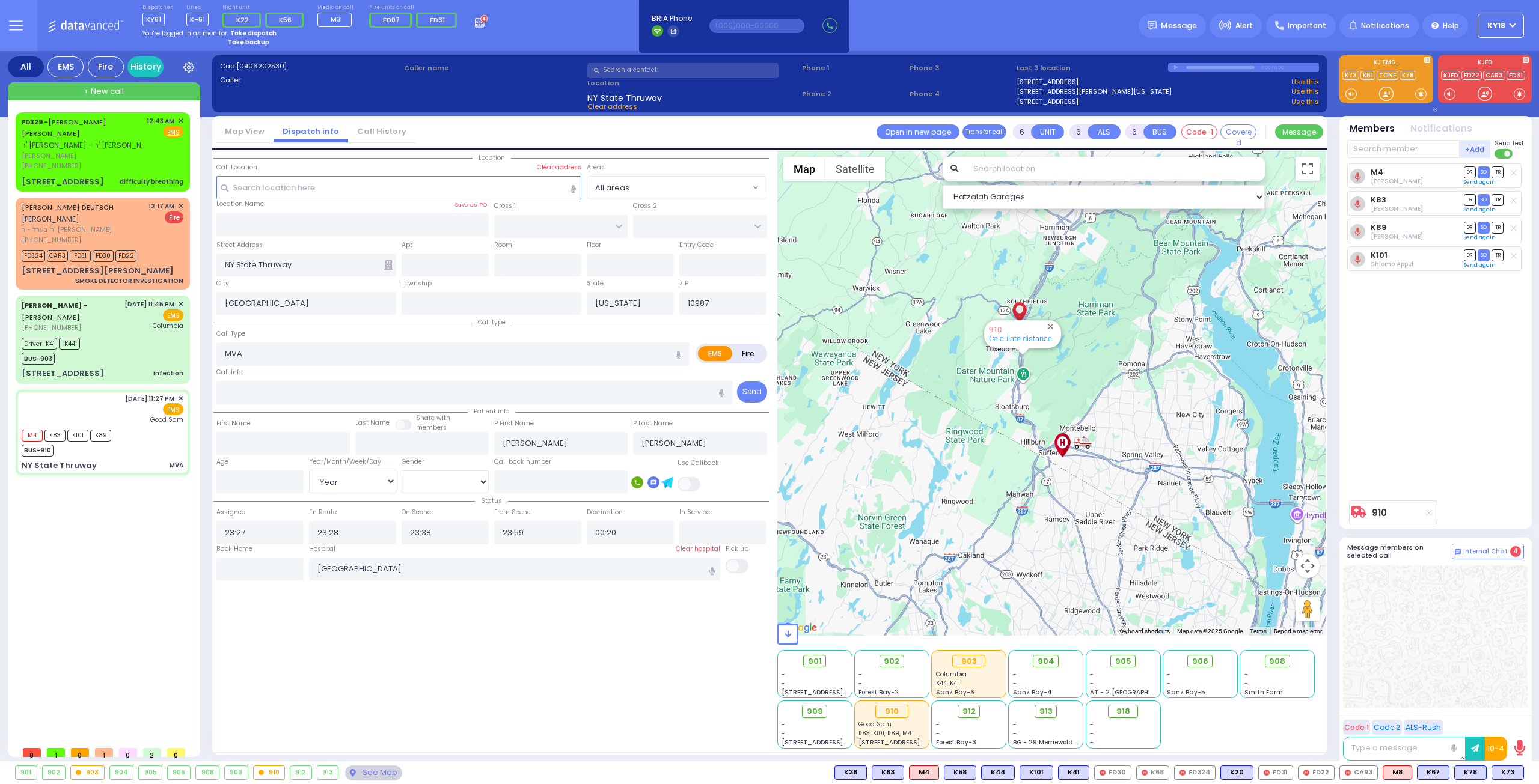
select select "Year"
select select "[DEMOGRAPHIC_DATA]"
select select "Hatzalah Garages"
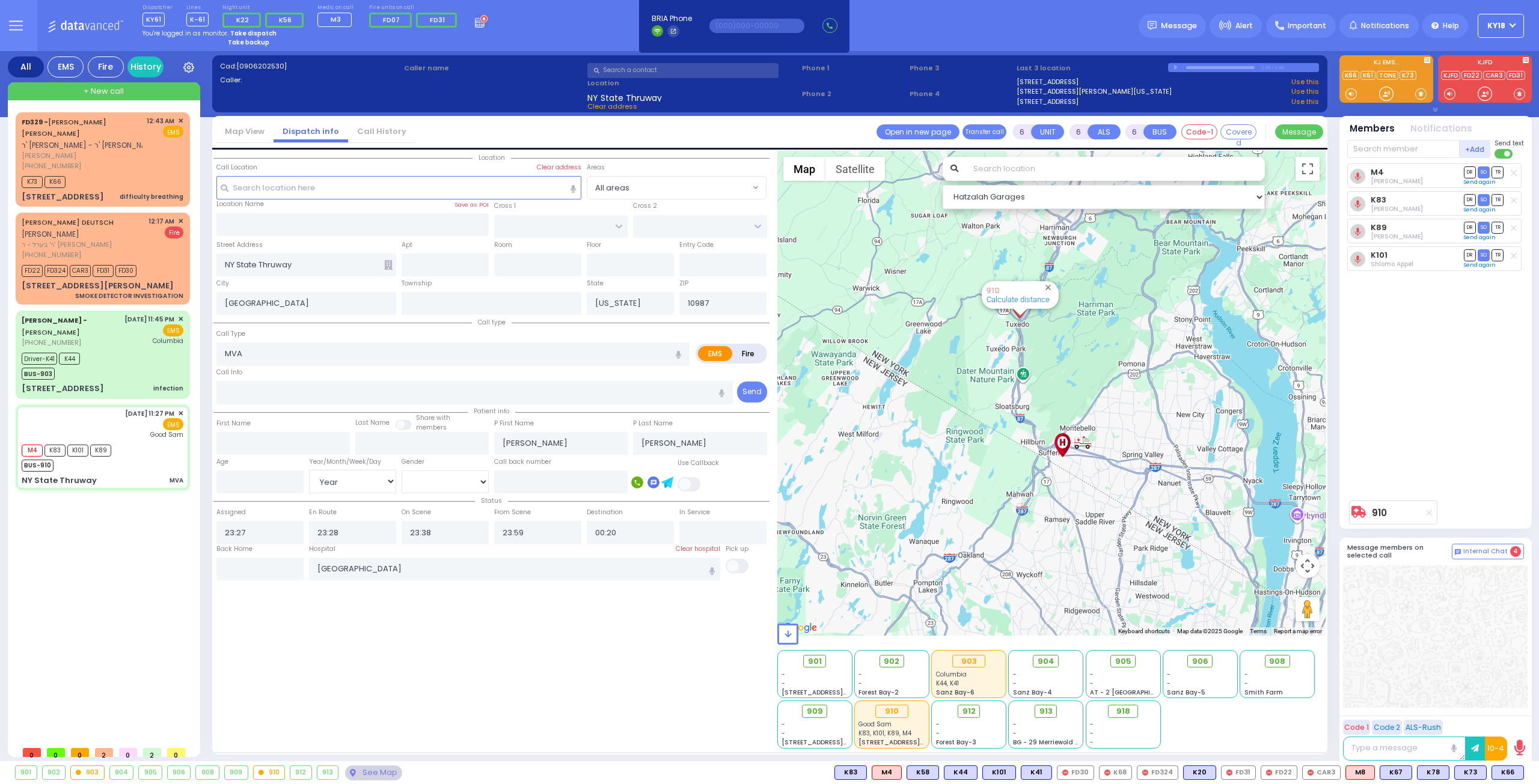
select select
radio input "true"
type input "19"
select select "Year"
select select "[DEMOGRAPHIC_DATA]"
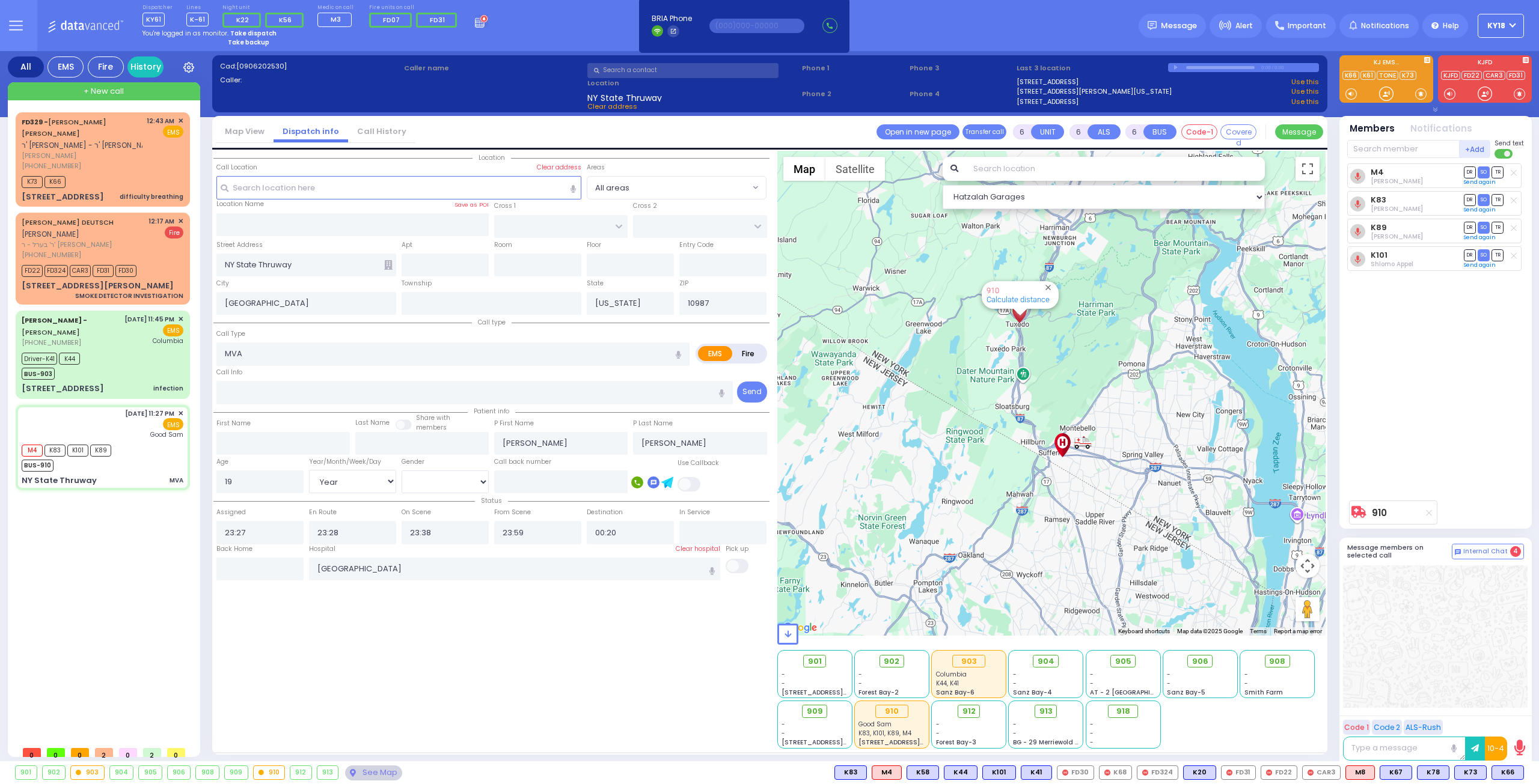
select select "Hatzalah Garages"
select select
radio input "true"
select select "Year"
select select "[DEMOGRAPHIC_DATA]"
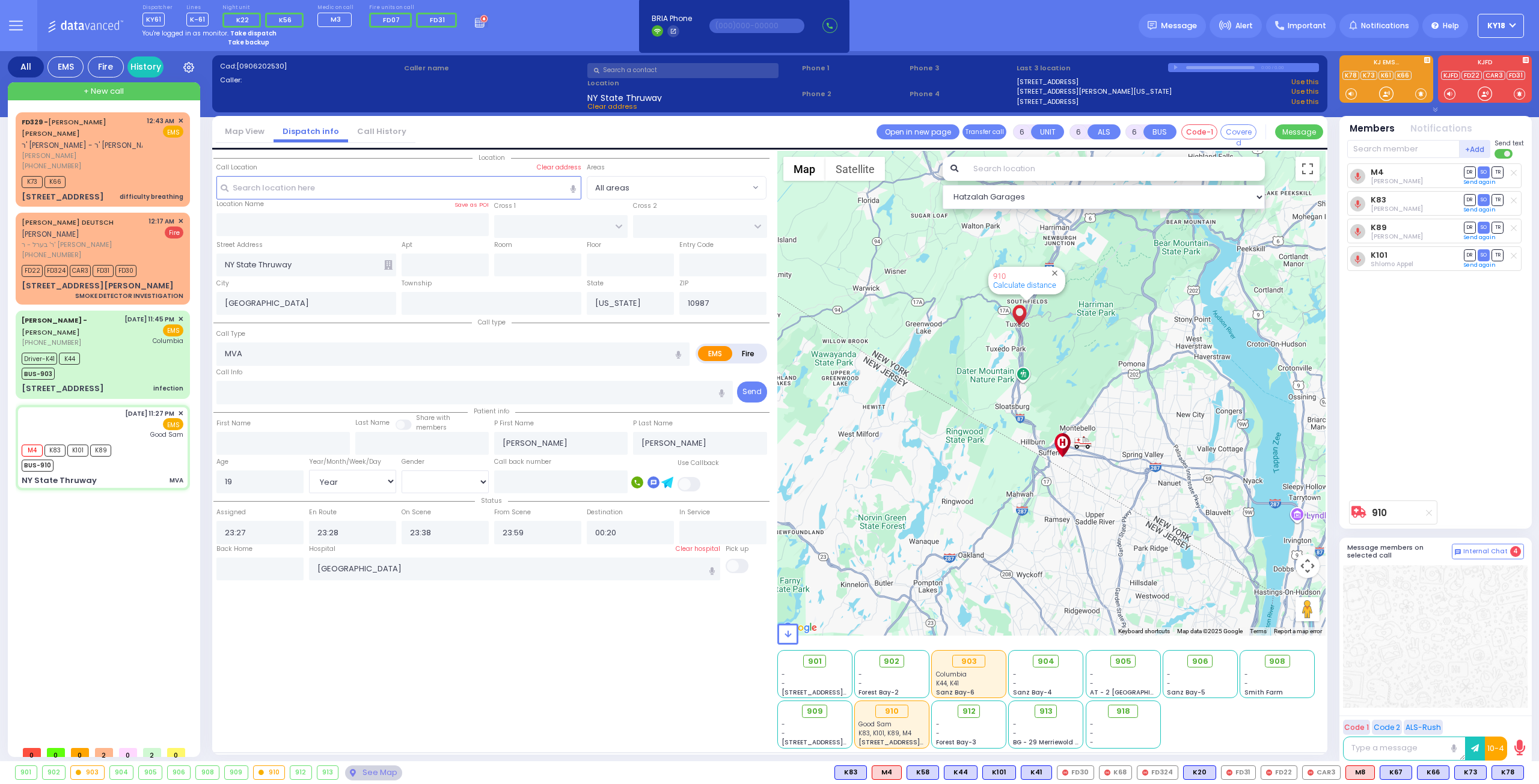
select select "Hatzalah Garages"
select select
radio input "true"
select select "Year"
select select "[DEMOGRAPHIC_DATA]"
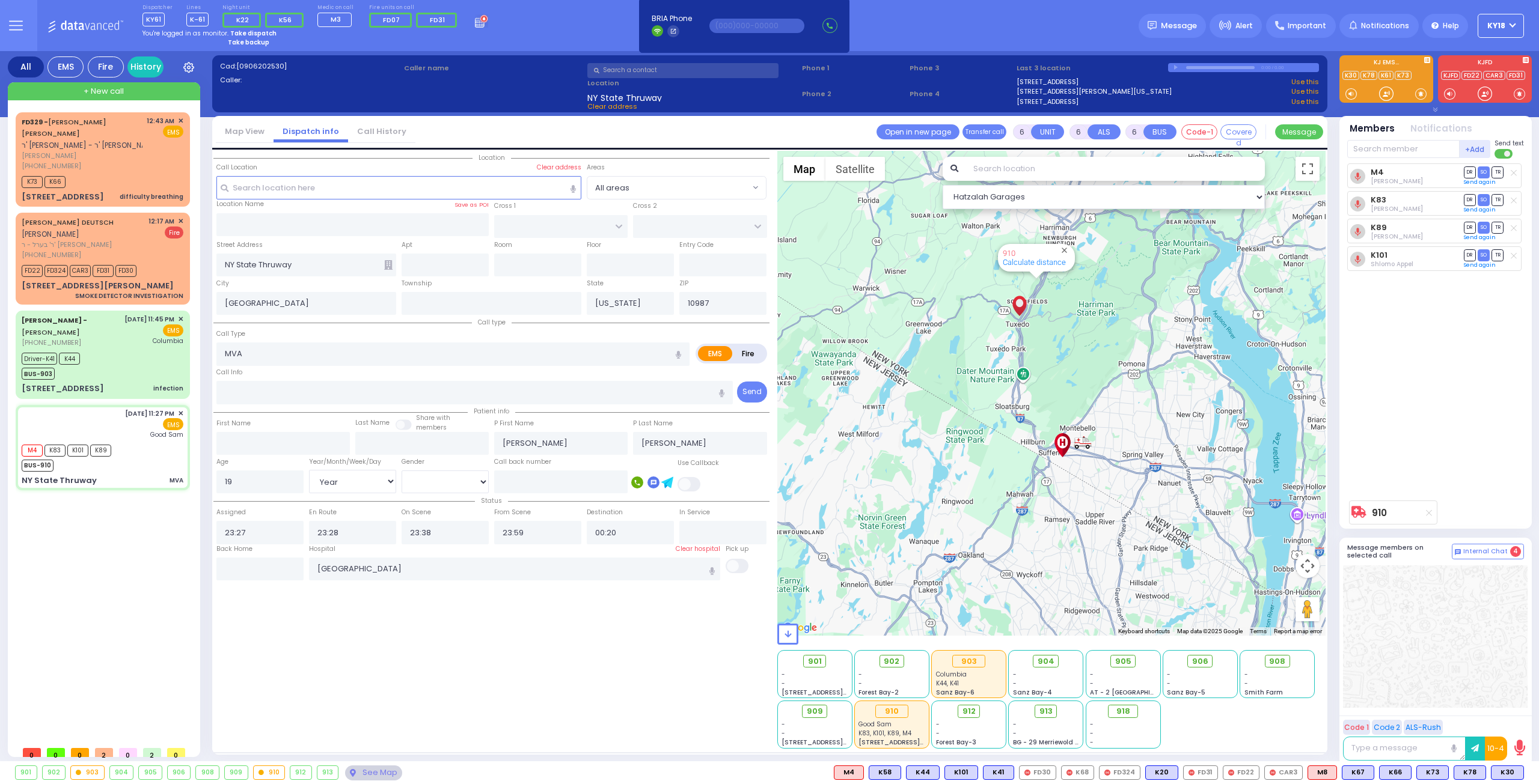
type input "00:30"
select select "Hatzalah Garages"
select select
radio input "true"
select select "Year"
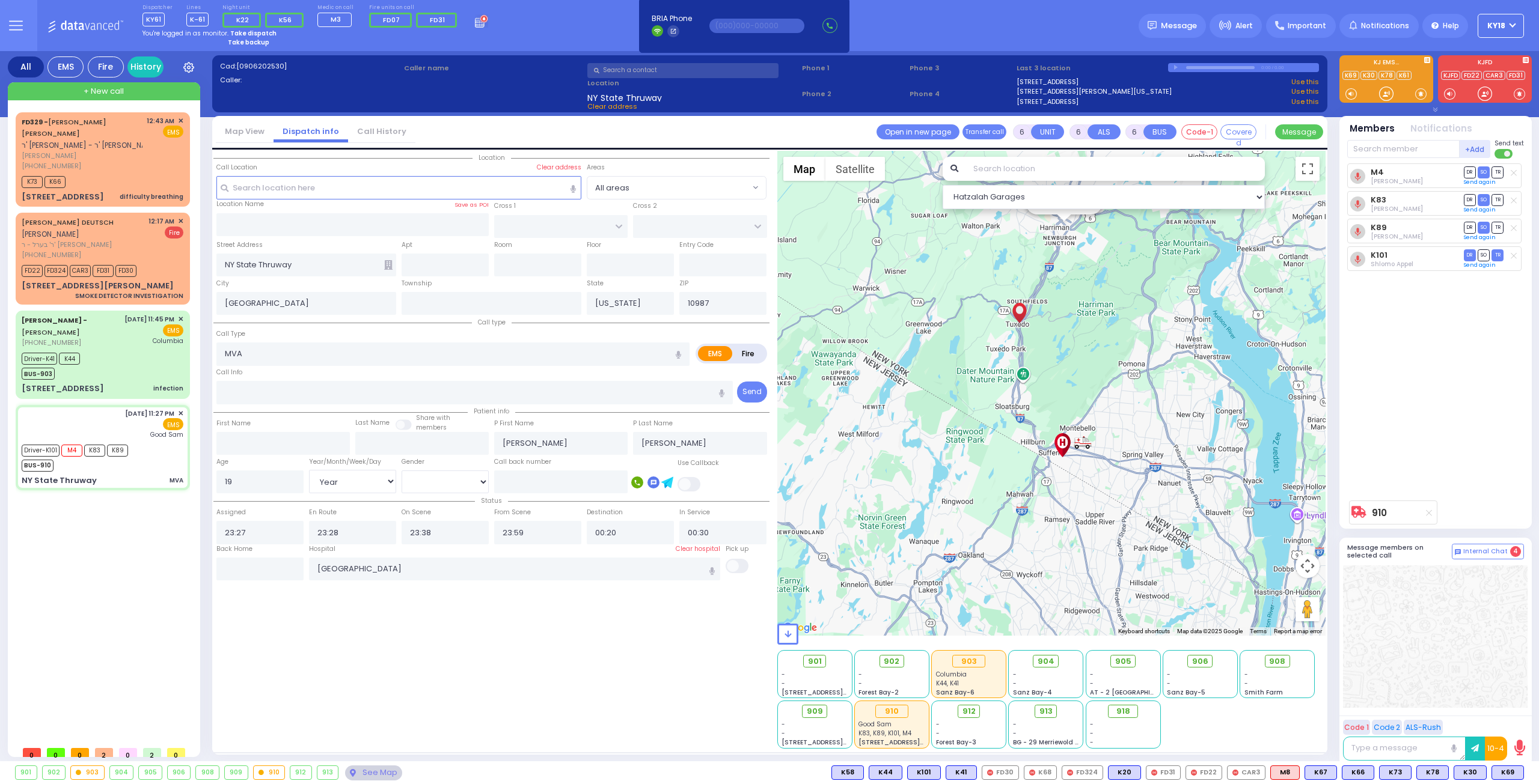
select select "[DEMOGRAPHIC_DATA]"
select select "Hatzalah Garages"
select select
radio input "true"
select select "Year"
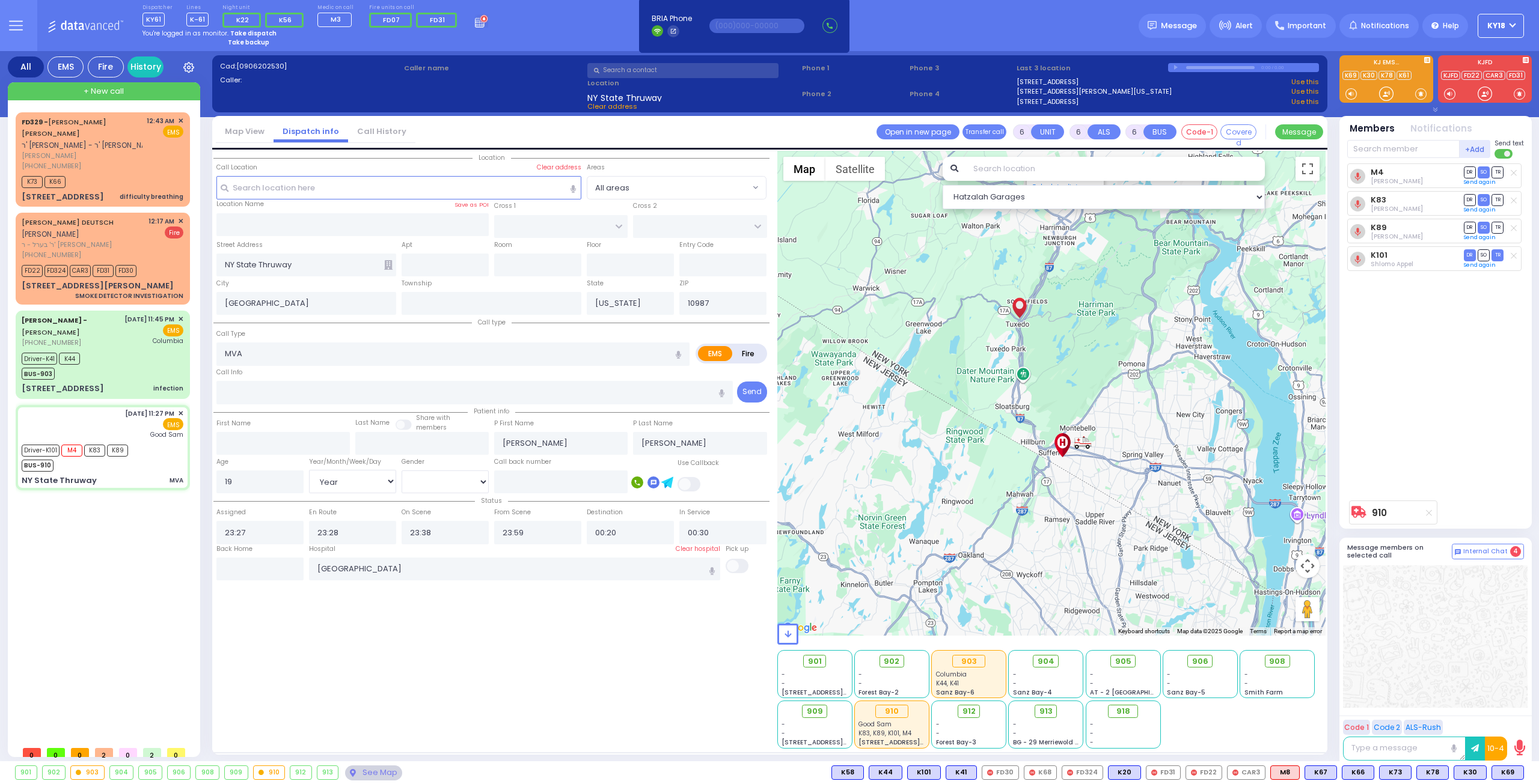
select select "[DEMOGRAPHIC_DATA]"
select select "Hatzalah Garages"
select select
radio input "true"
select select "Year"
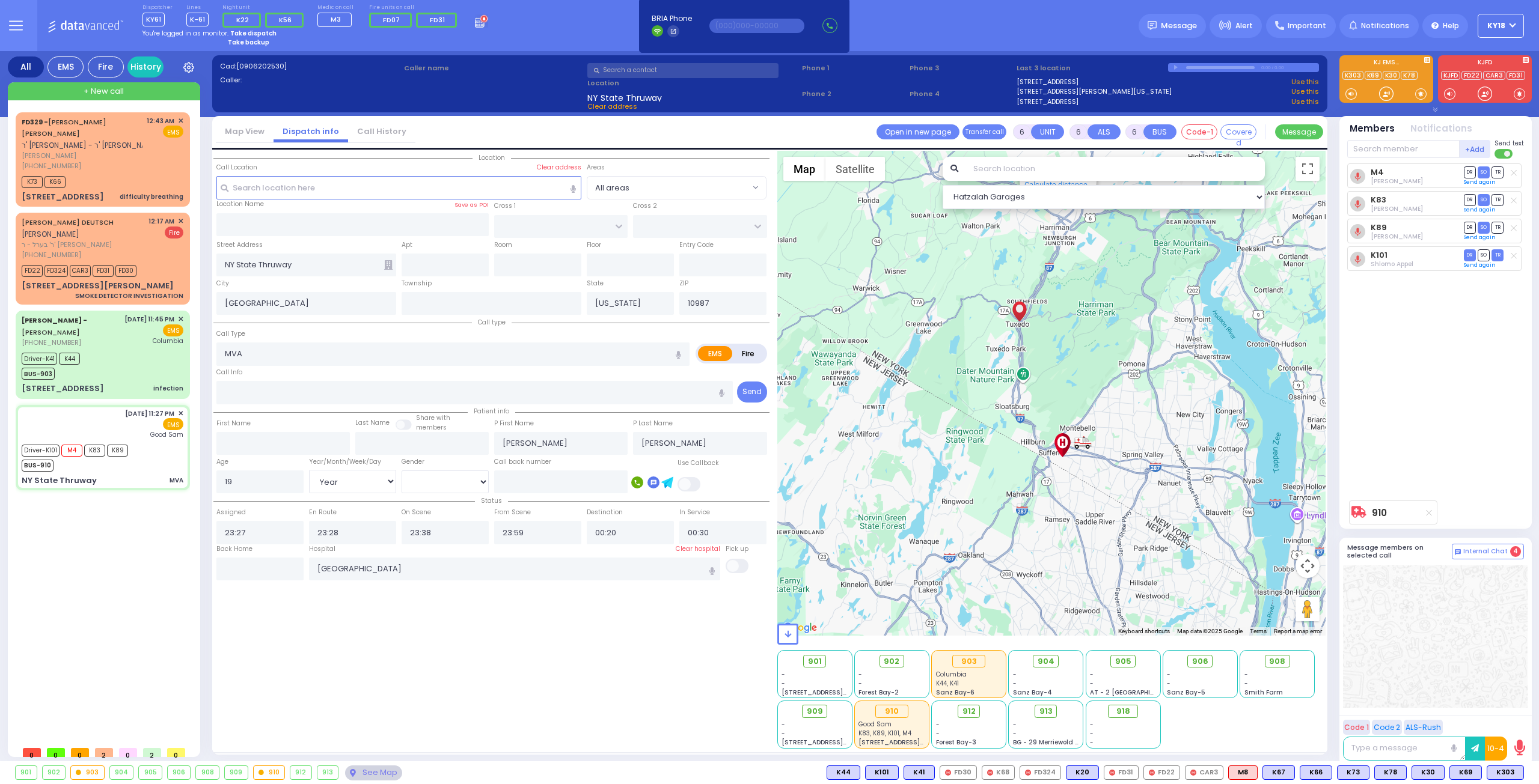
select select "[DEMOGRAPHIC_DATA]"
select select "Hatzalah Garages"
select select
radio input "true"
select select "Year"
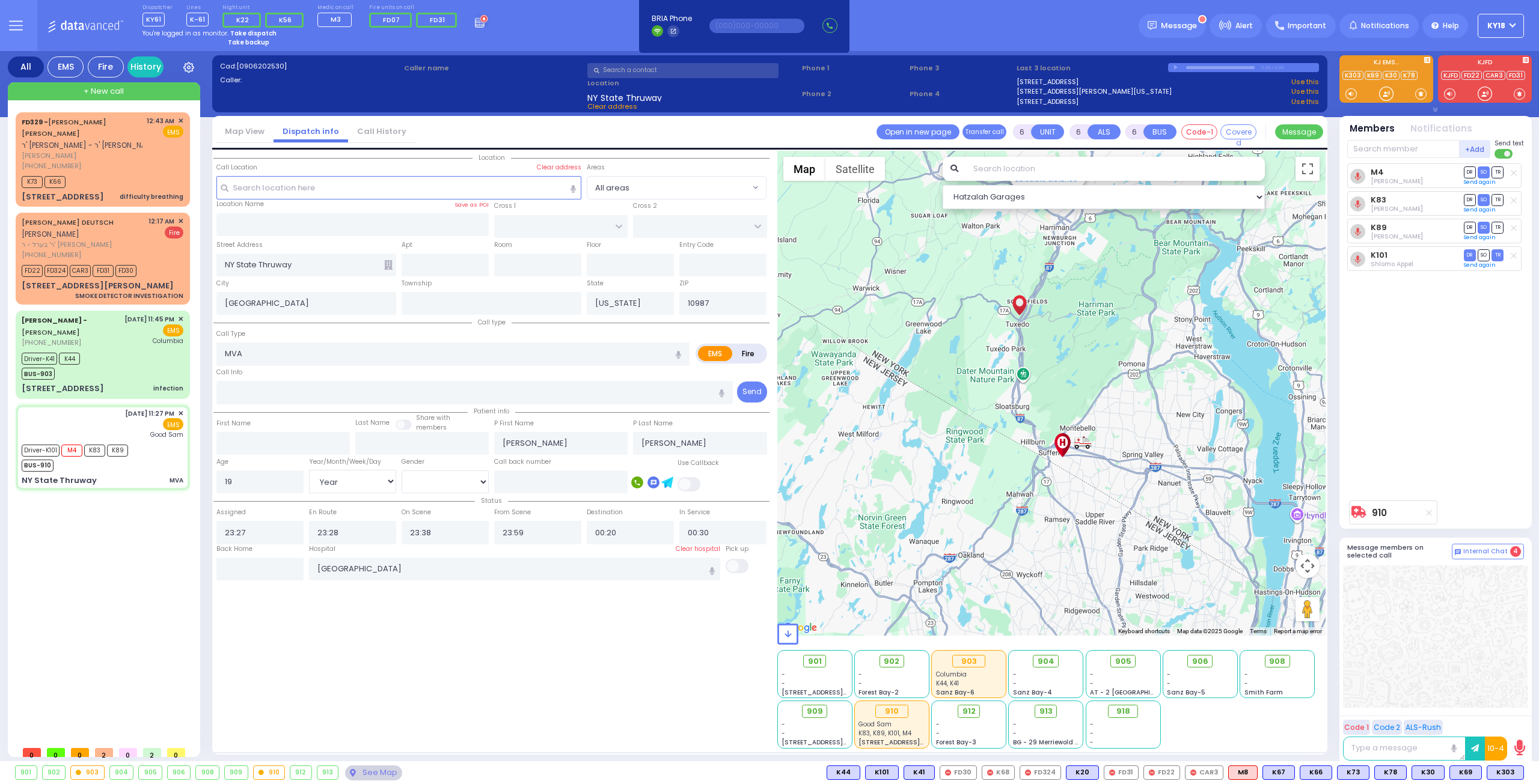
select select "[DEMOGRAPHIC_DATA]"
select select "Hatzalah Garages"
select select
radio input "true"
select select "Year"
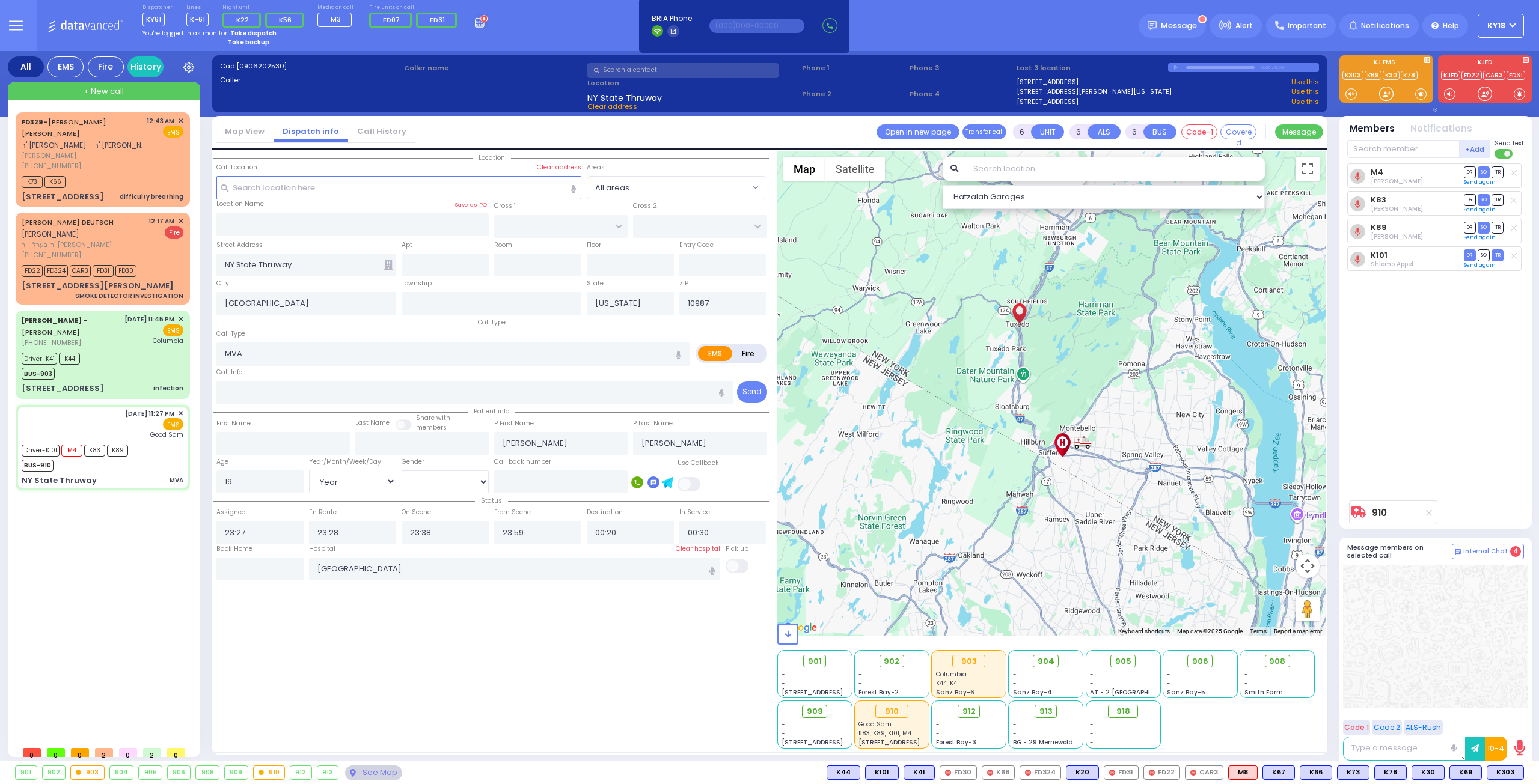
select select "[DEMOGRAPHIC_DATA]"
select select
radio input "true"
select select "Year"
select select "[DEMOGRAPHIC_DATA]"
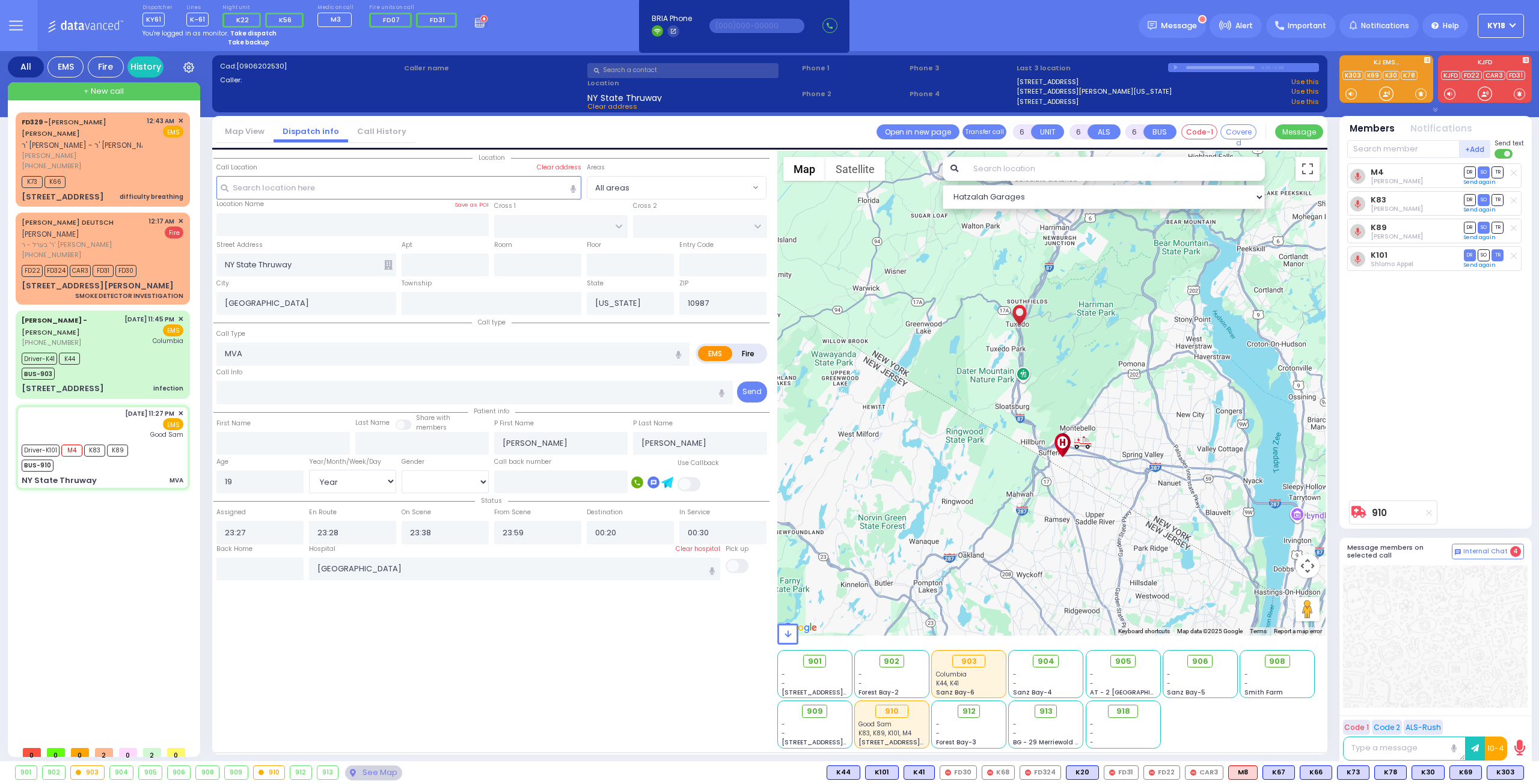
select select "Hatzalah Garages"
select select
radio input "true"
select select "Year"
select select "[DEMOGRAPHIC_DATA]"
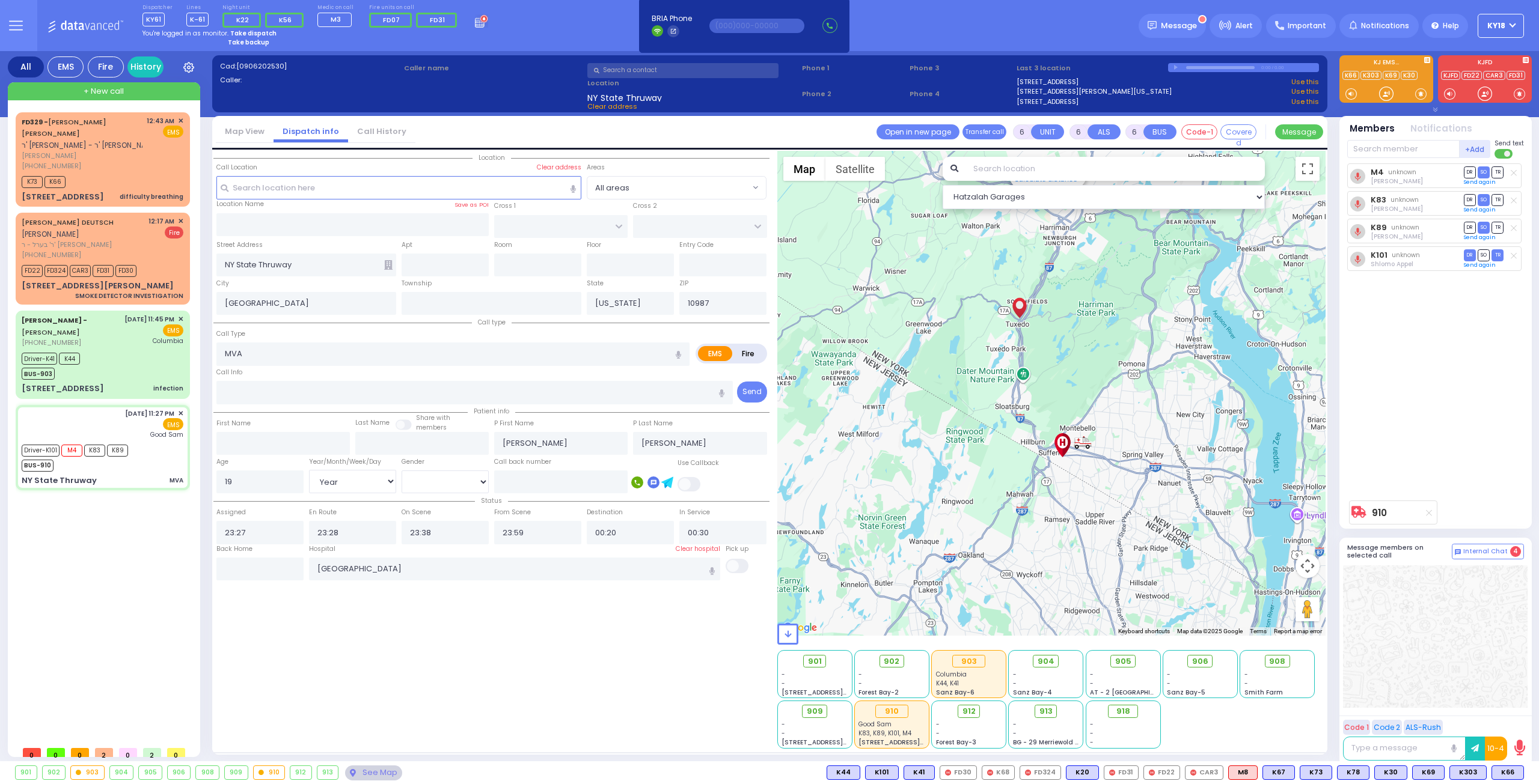
select select "Hatzalah Garages"
select select
radio input "true"
select select "Year"
select select "[DEMOGRAPHIC_DATA]"
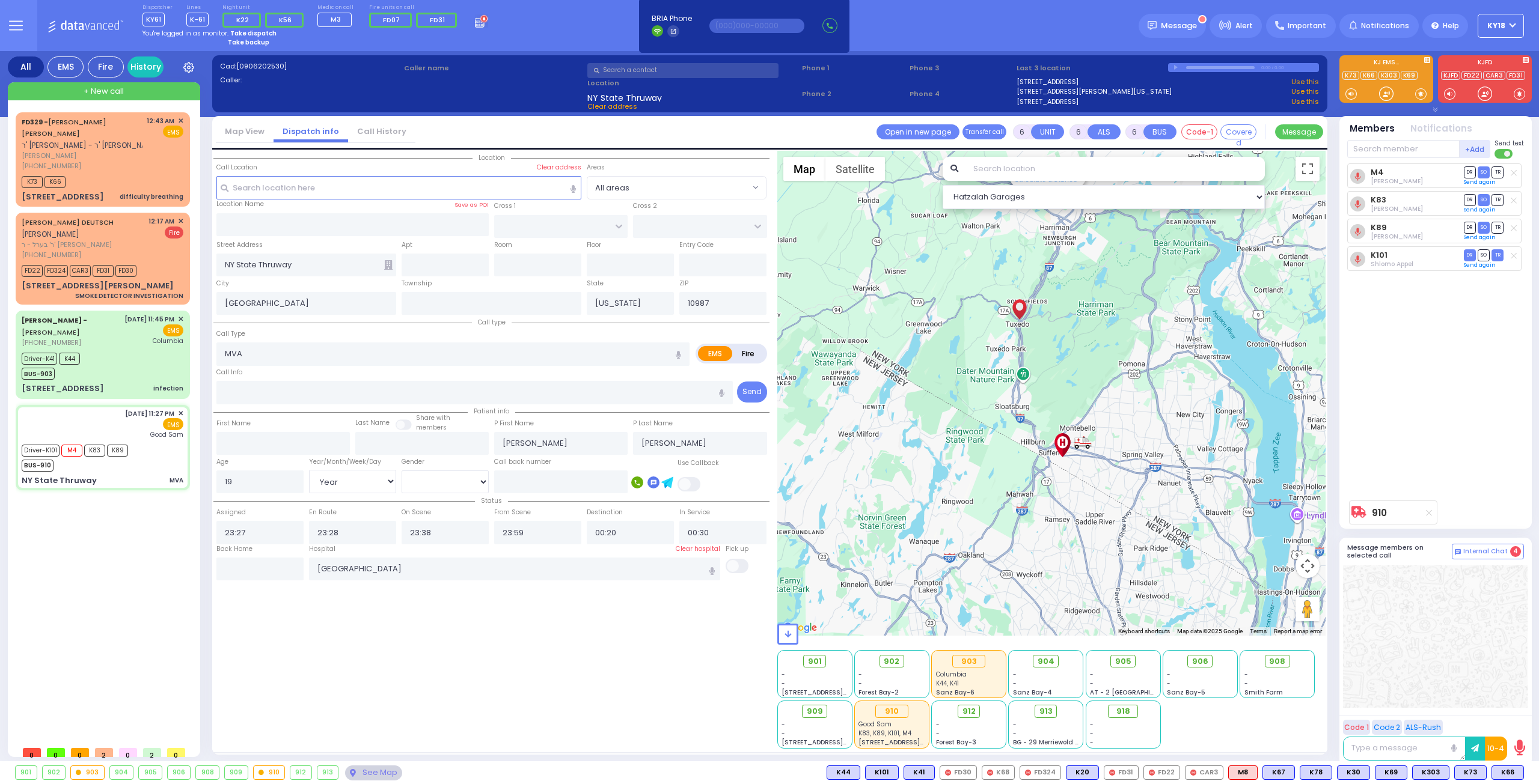
select select
radio input "true"
select select "Year"
select select "[DEMOGRAPHIC_DATA]"
select select
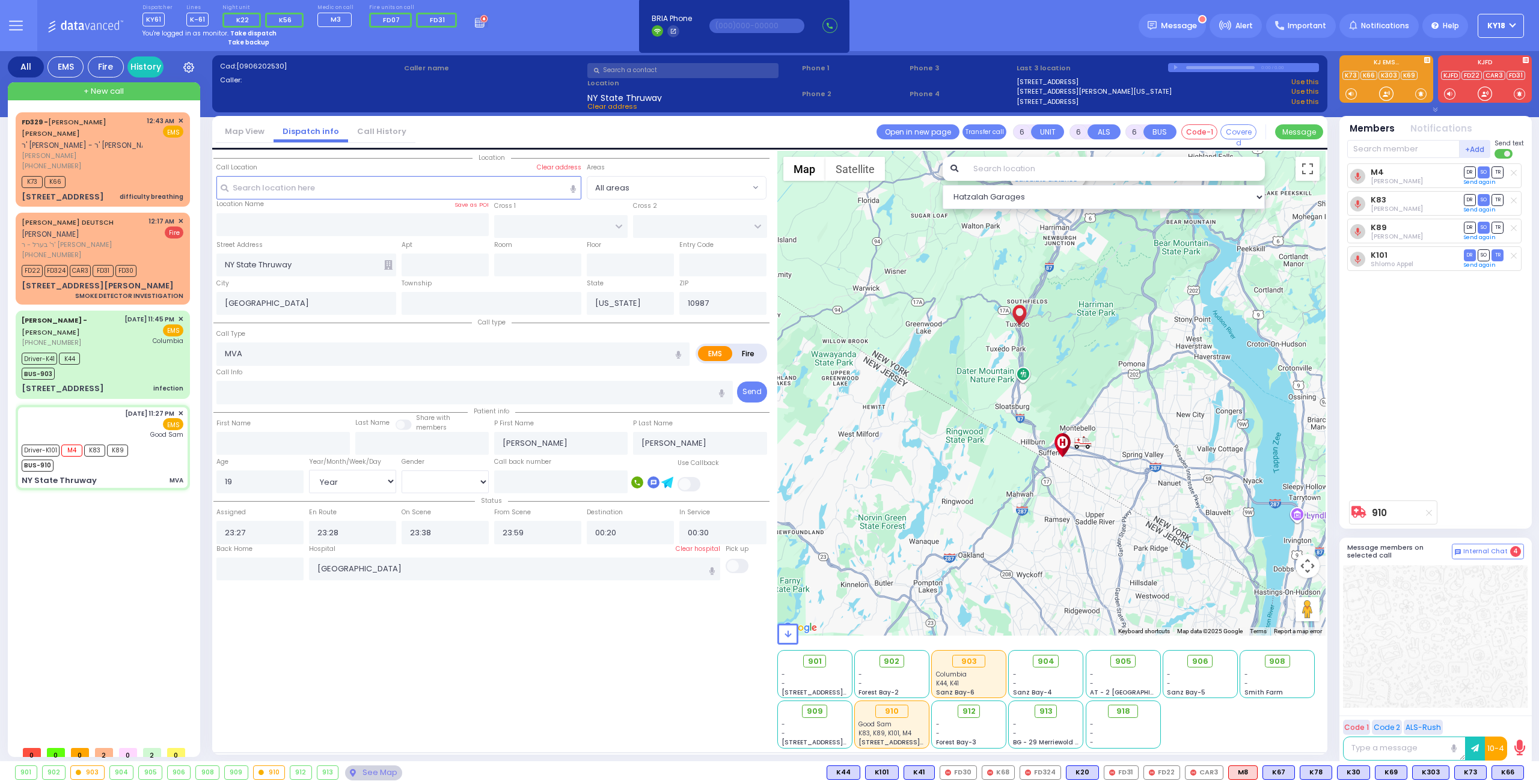
radio input "true"
select select "Year"
select select "[DEMOGRAPHIC_DATA]"
select select
radio input "true"
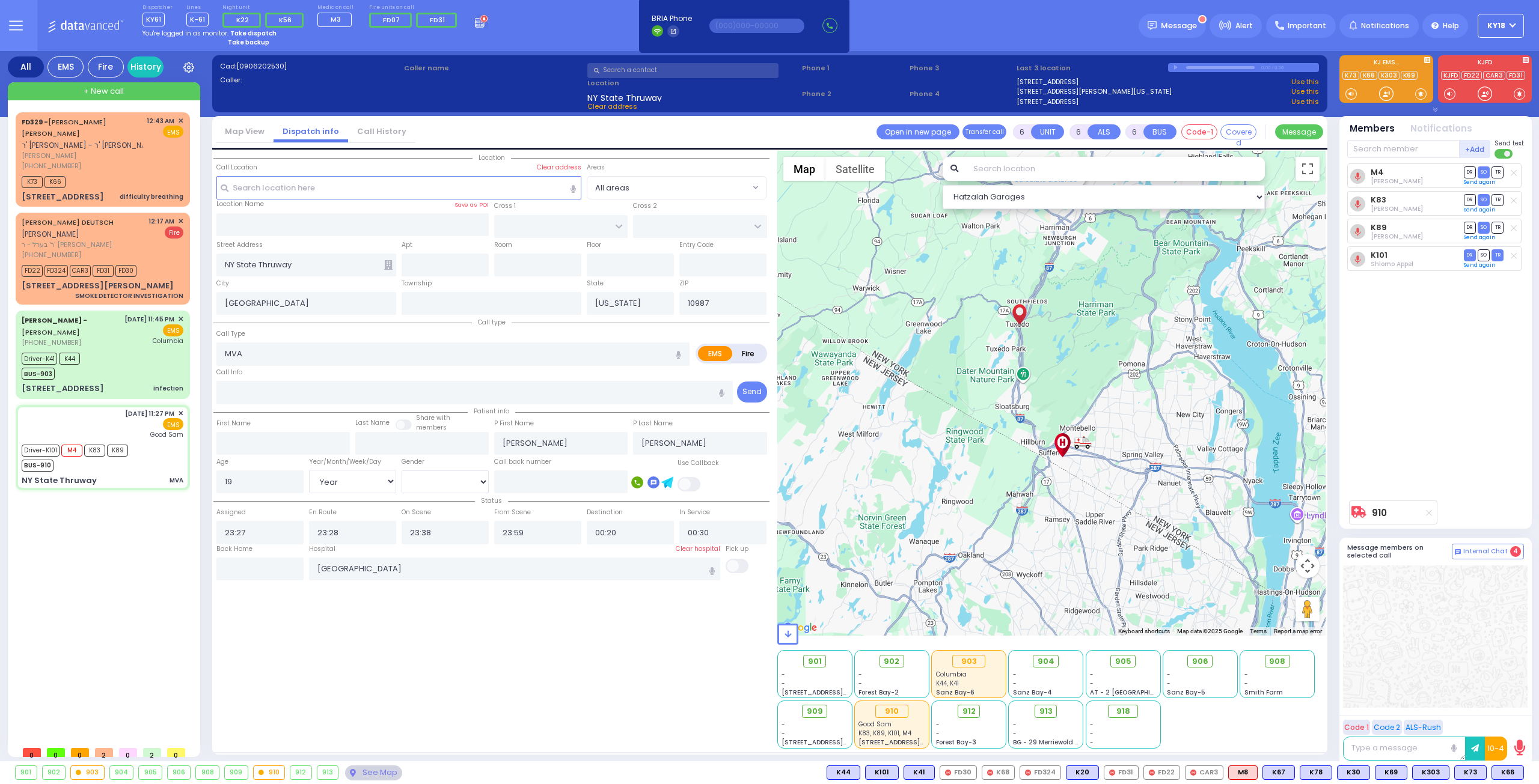
select select "Year"
select select "[DEMOGRAPHIC_DATA]"
select select "Hatzalah Garages"
select select
radio input "true"
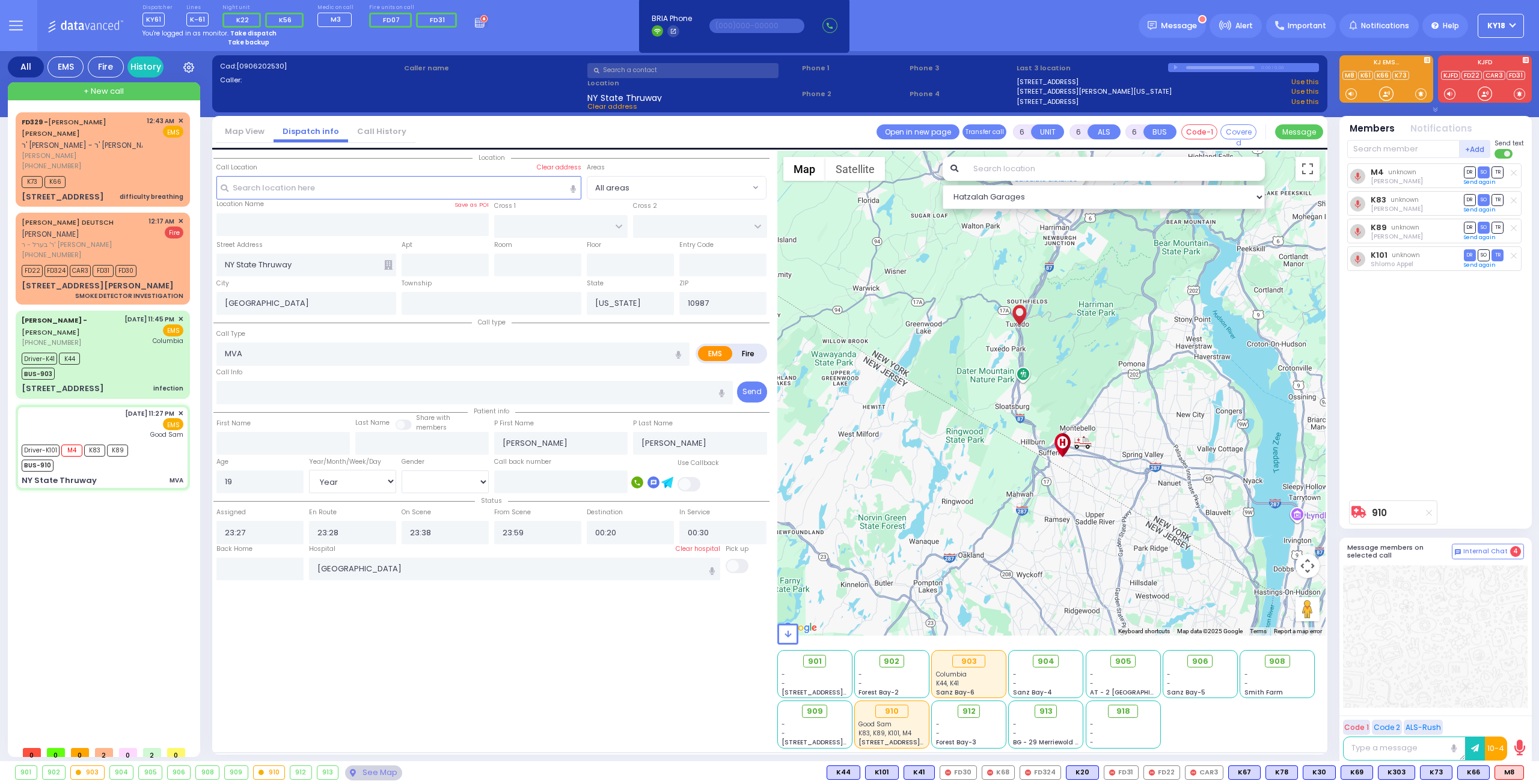
select select "Year"
select select "[DEMOGRAPHIC_DATA]"
select select
radio input "true"
select select "Year"
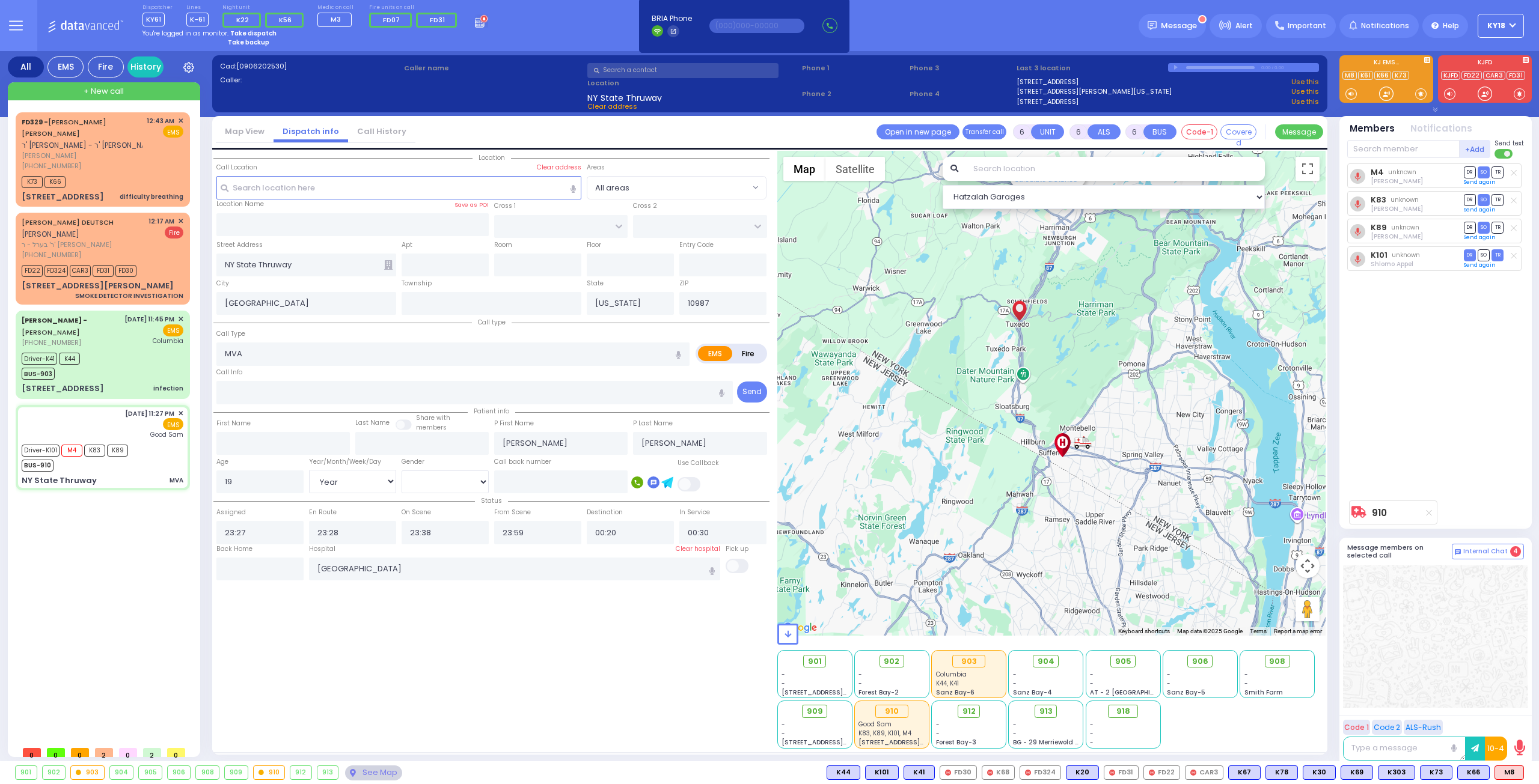
select select "[DEMOGRAPHIC_DATA]"
select select
radio input "true"
select select "Year"
select select "[DEMOGRAPHIC_DATA]"
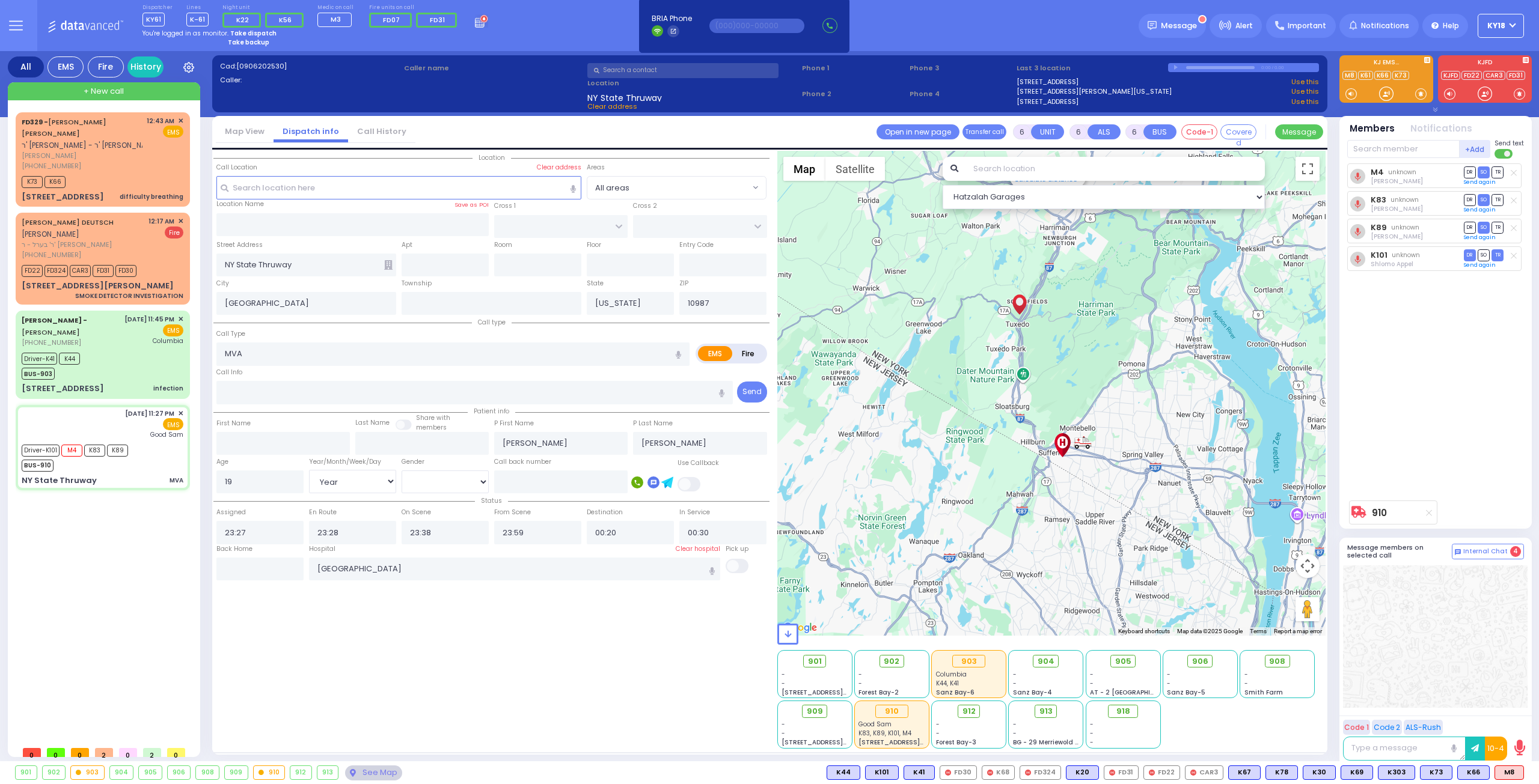
select select
radio input "true"
select select "Year"
select select "[DEMOGRAPHIC_DATA]"
select select "Hatzalah Garages"
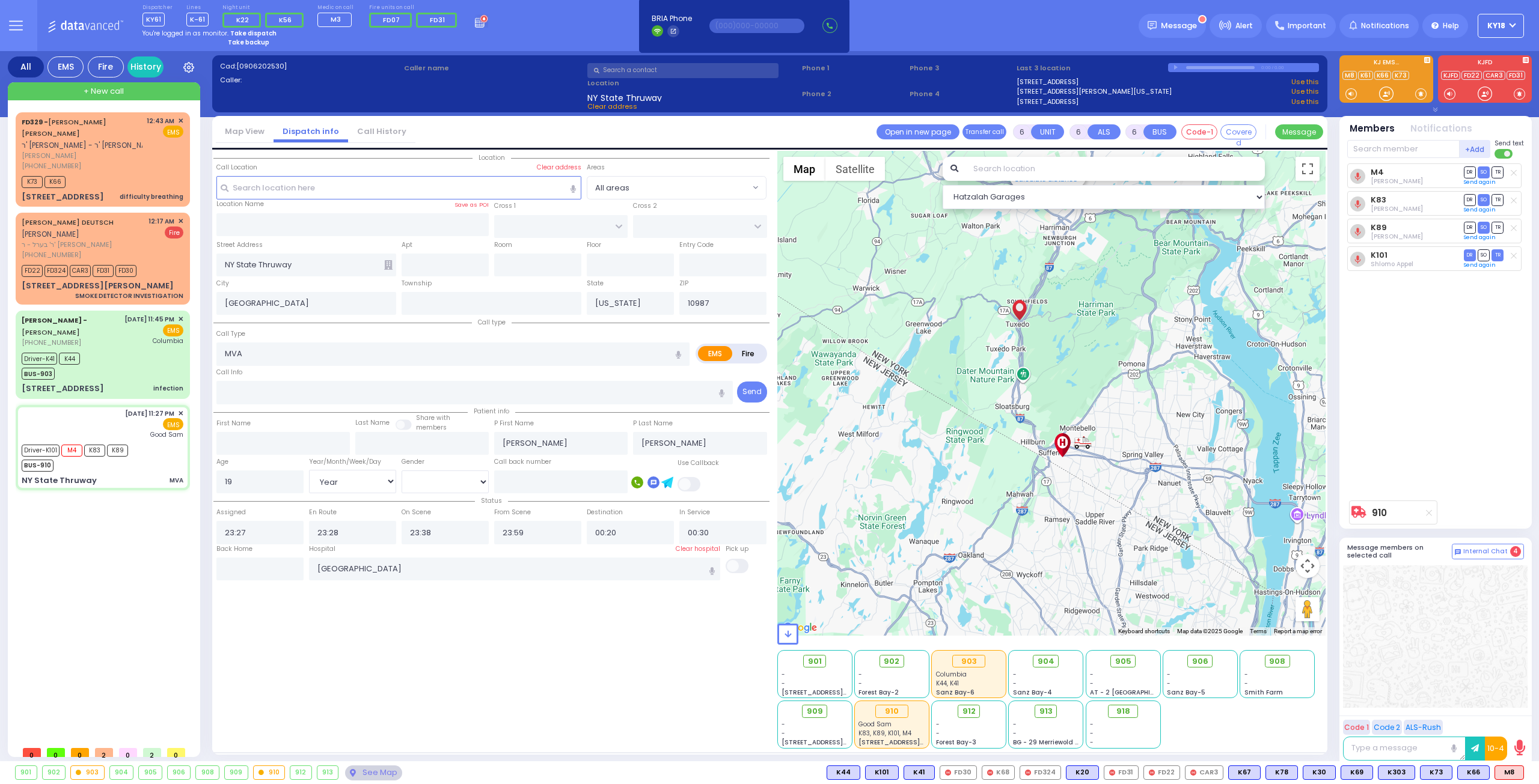
select select
radio input "true"
select select "Year"
select select "[DEMOGRAPHIC_DATA]"
select select
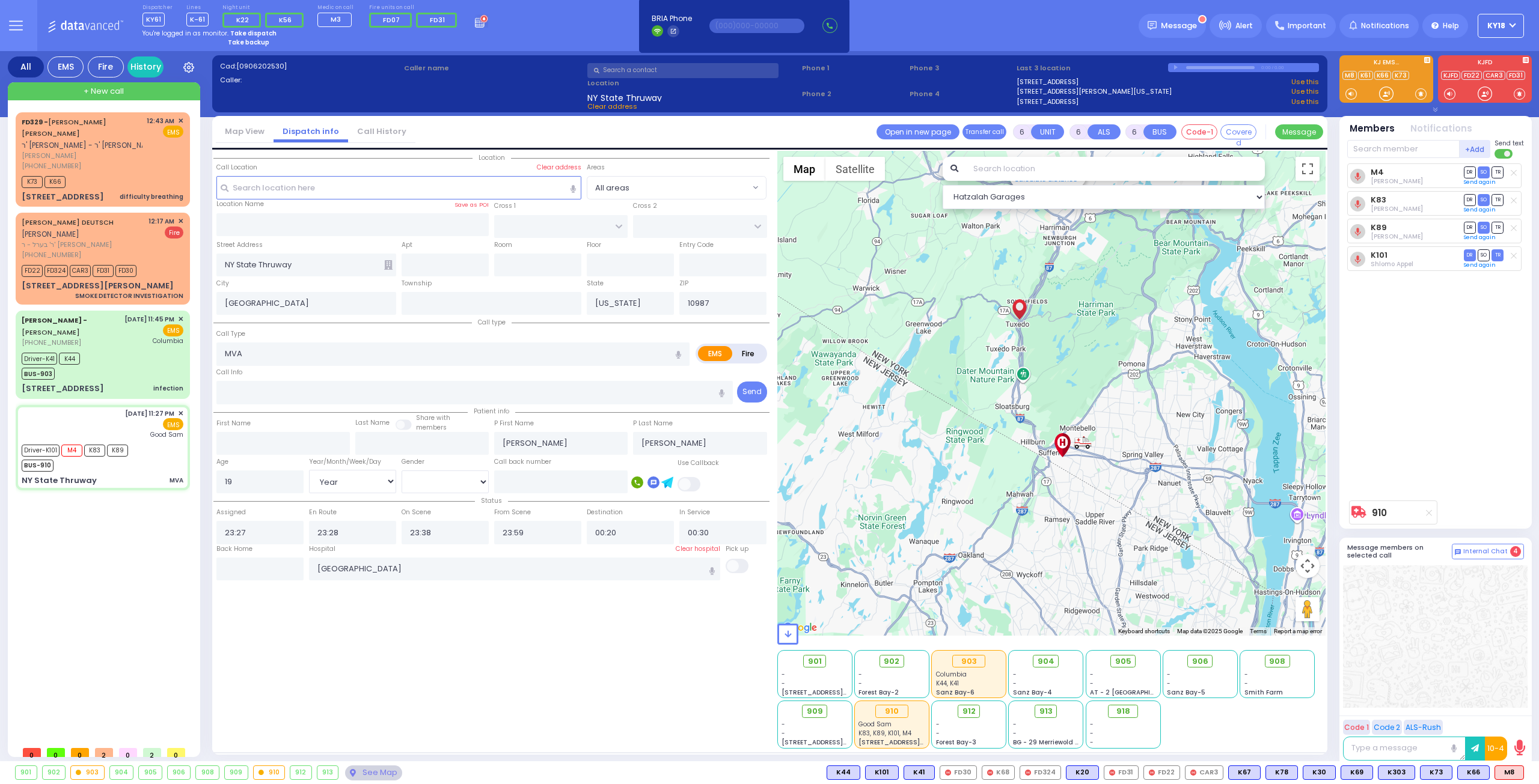
radio input "true"
select select "Year"
select select "[DEMOGRAPHIC_DATA]"
select select
radio input "true"
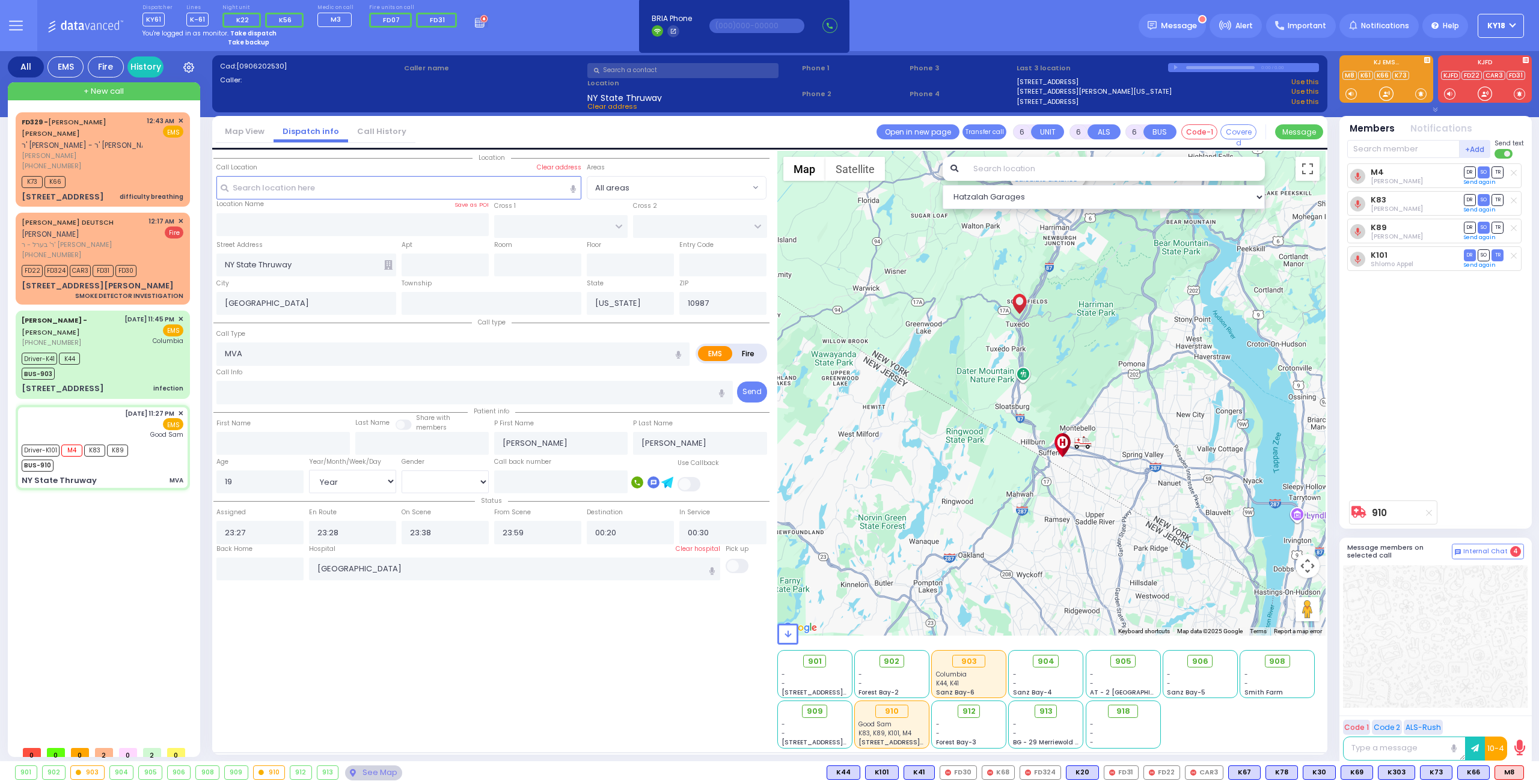
select select "Year"
select select "[DEMOGRAPHIC_DATA]"
select select "Hatzalah Garages"
select select
radio input "true"
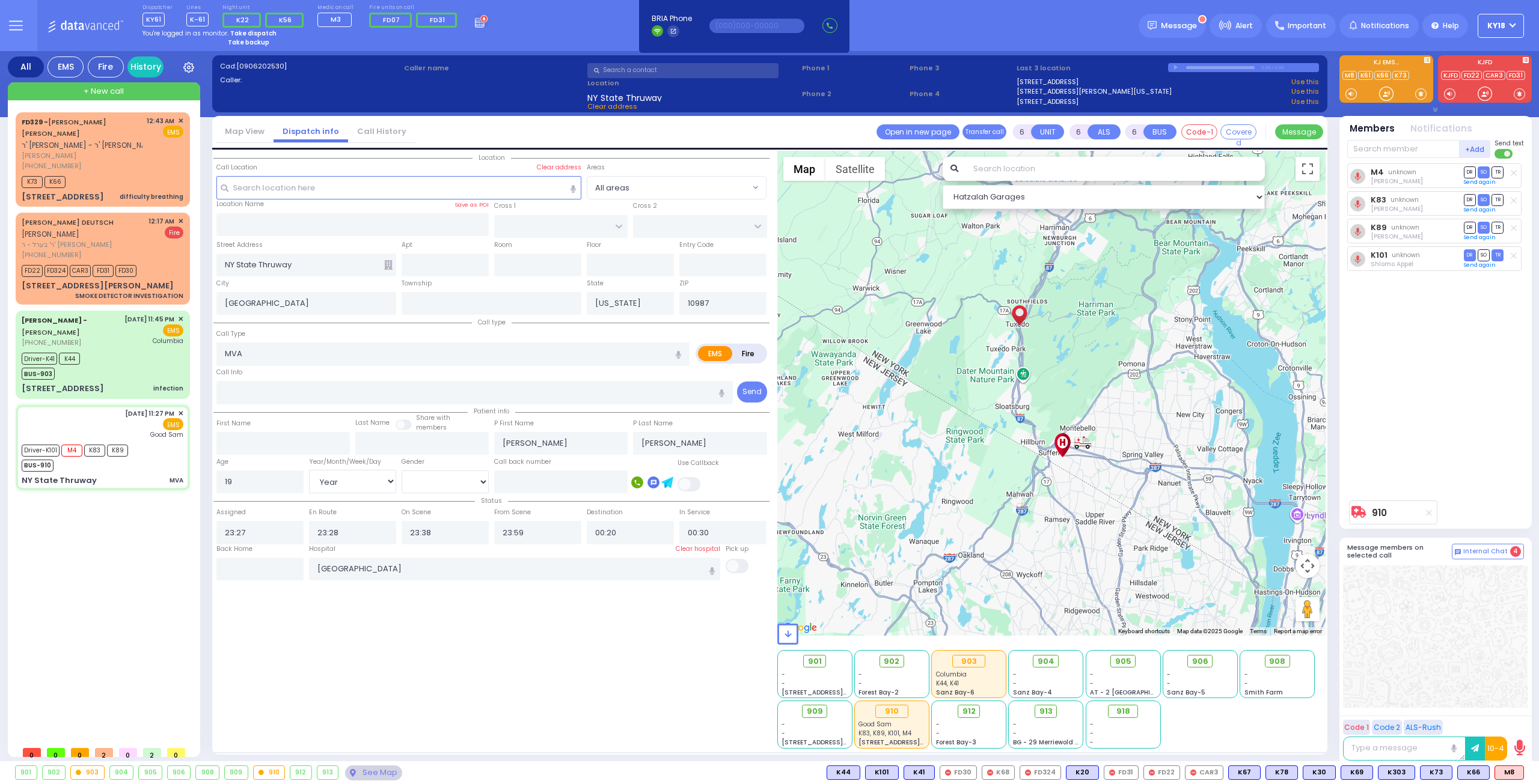
select select "Year"
select select "[DEMOGRAPHIC_DATA]"
select select
radio input "true"
select select "Year"
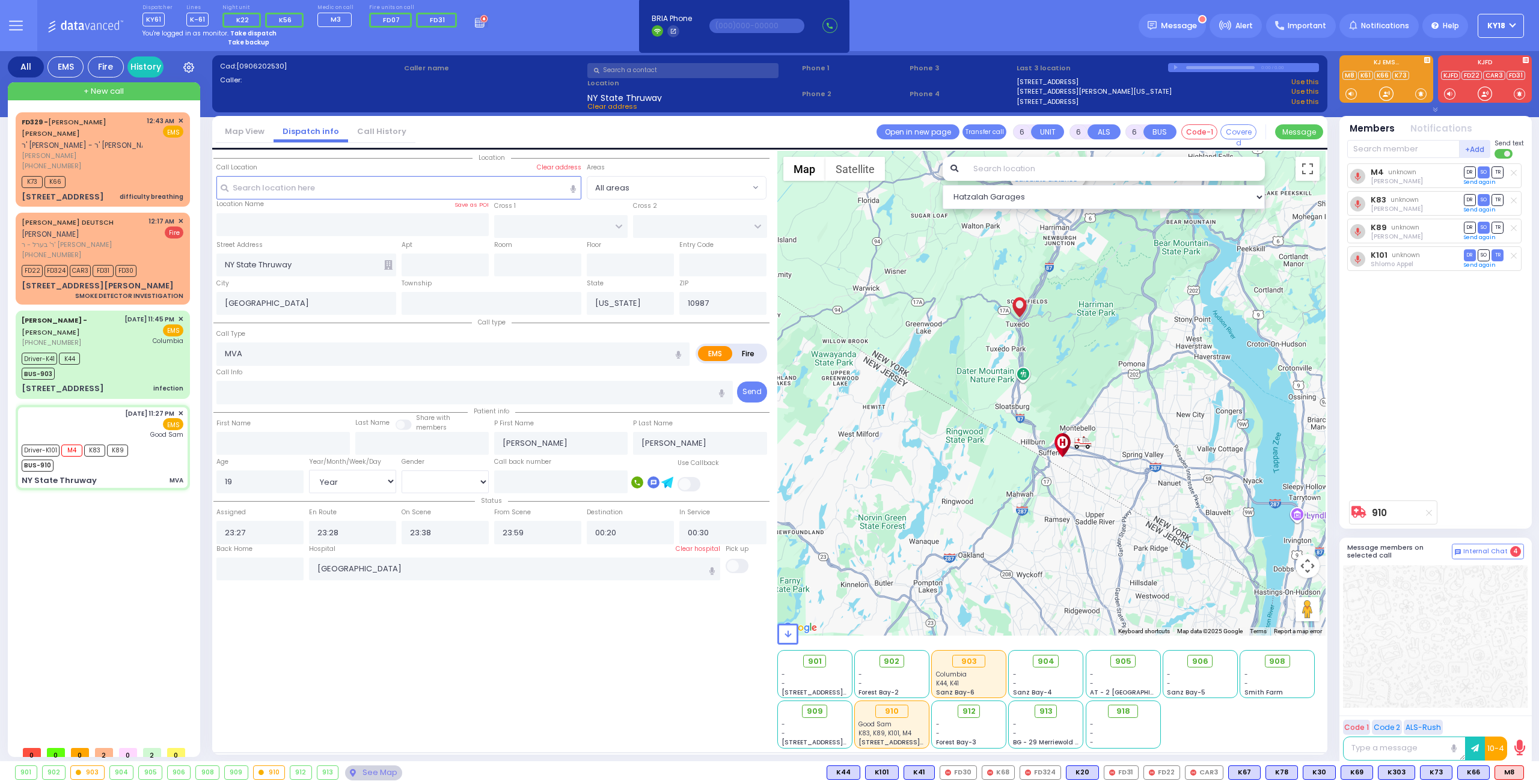
select select "[DEMOGRAPHIC_DATA]"
select select
radio input "true"
select select "Year"
select select "[DEMOGRAPHIC_DATA]"
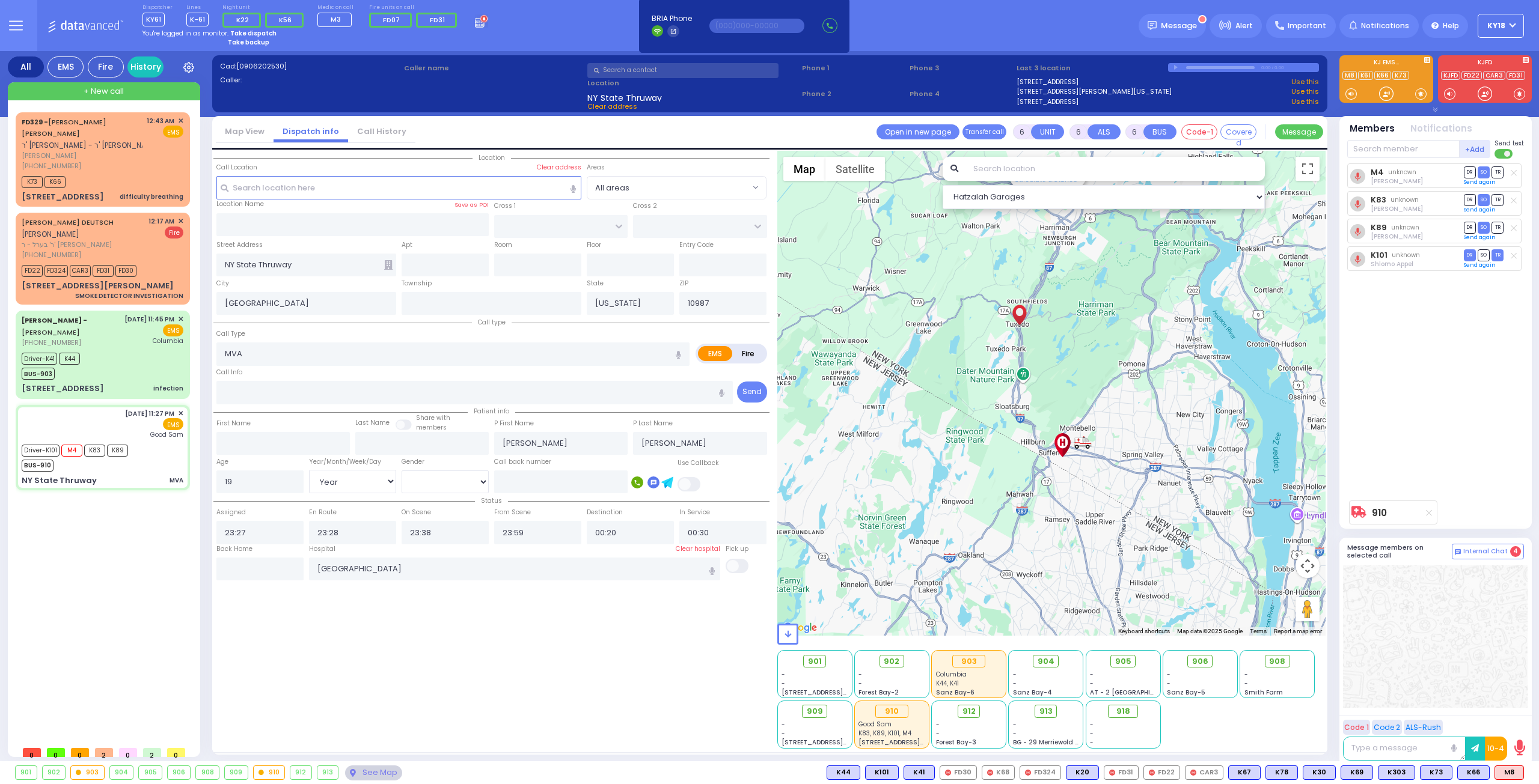
select select
radio input "true"
select select "Year"
select select "[DEMOGRAPHIC_DATA]"
select select
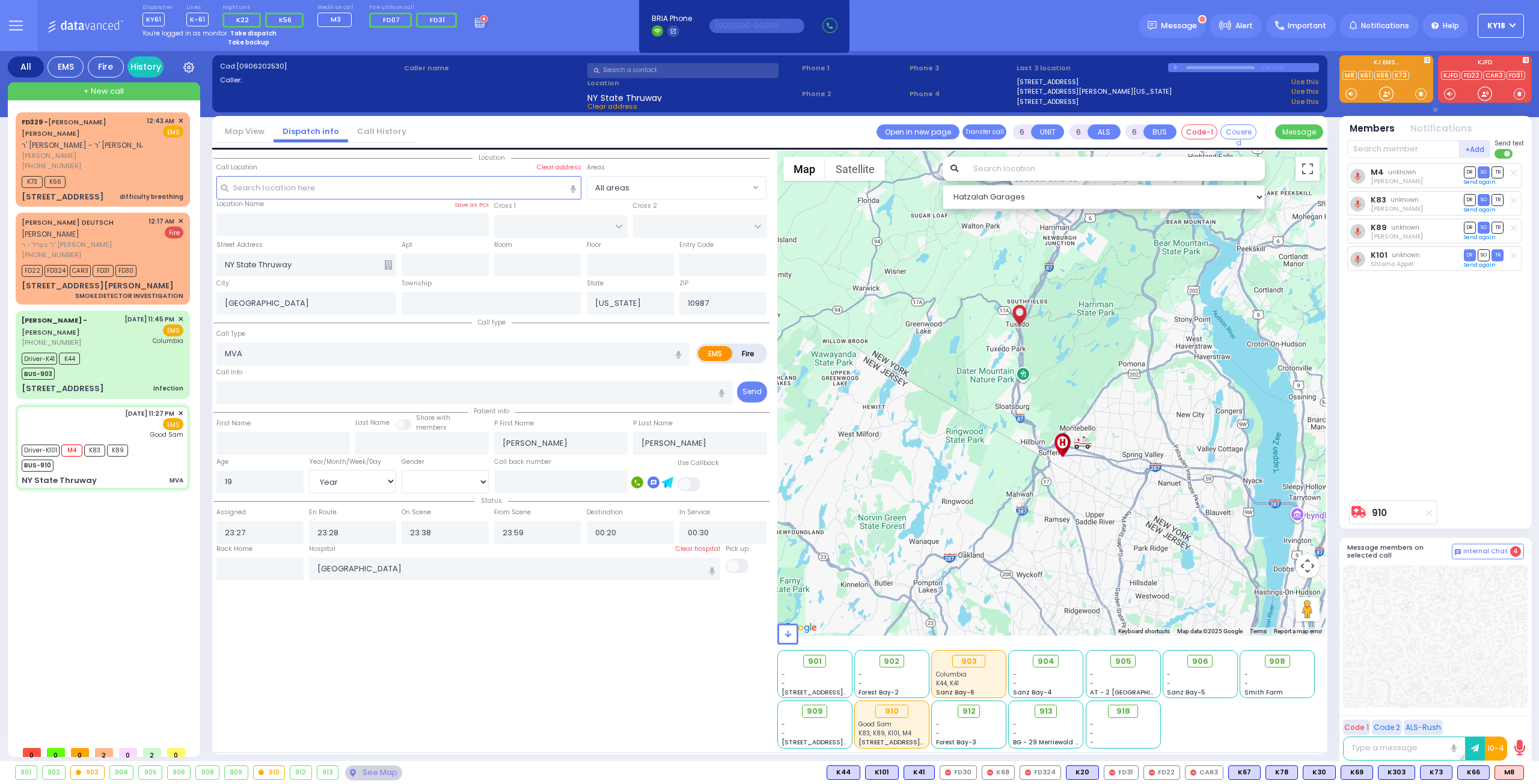
radio input "true"
select select "Year"
select select "[DEMOGRAPHIC_DATA]"
select select
radio input "true"
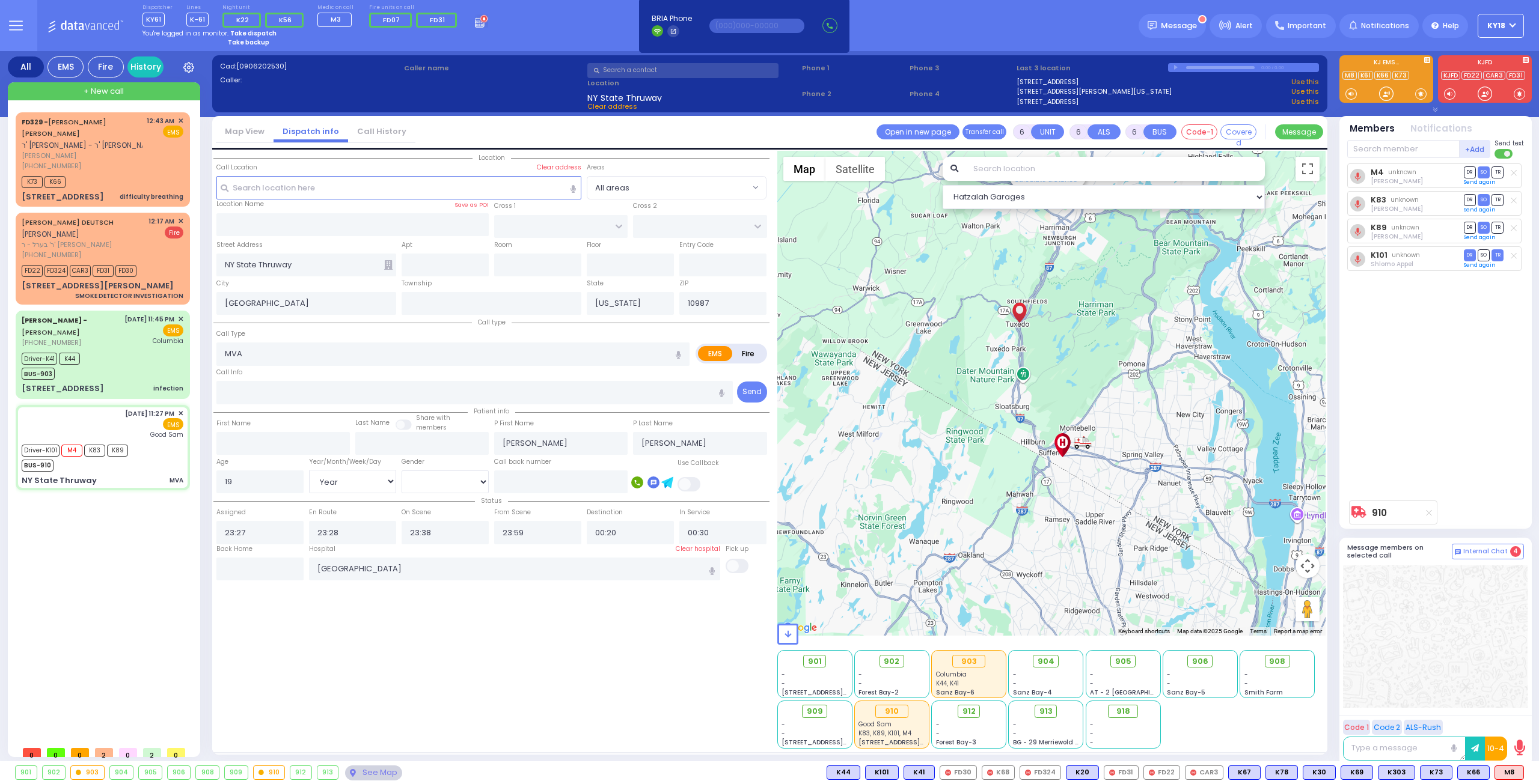
select select "Year"
select select "[DEMOGRAPHIC_DATA]"
select select
radio input "true"
